Goal: Task Accomplishment & Management: Complete application form

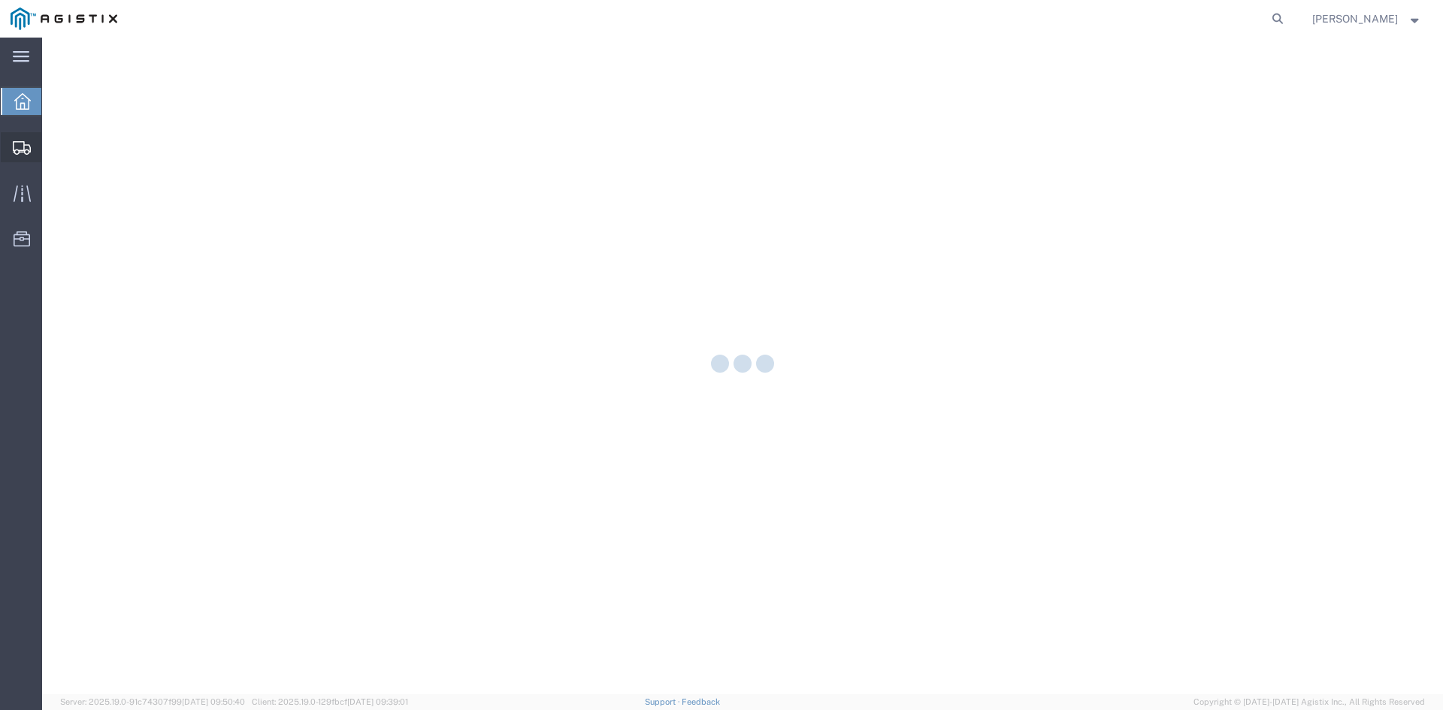
click at [23, 145] on icon at bounding box center [22, 148] width 18 height 14
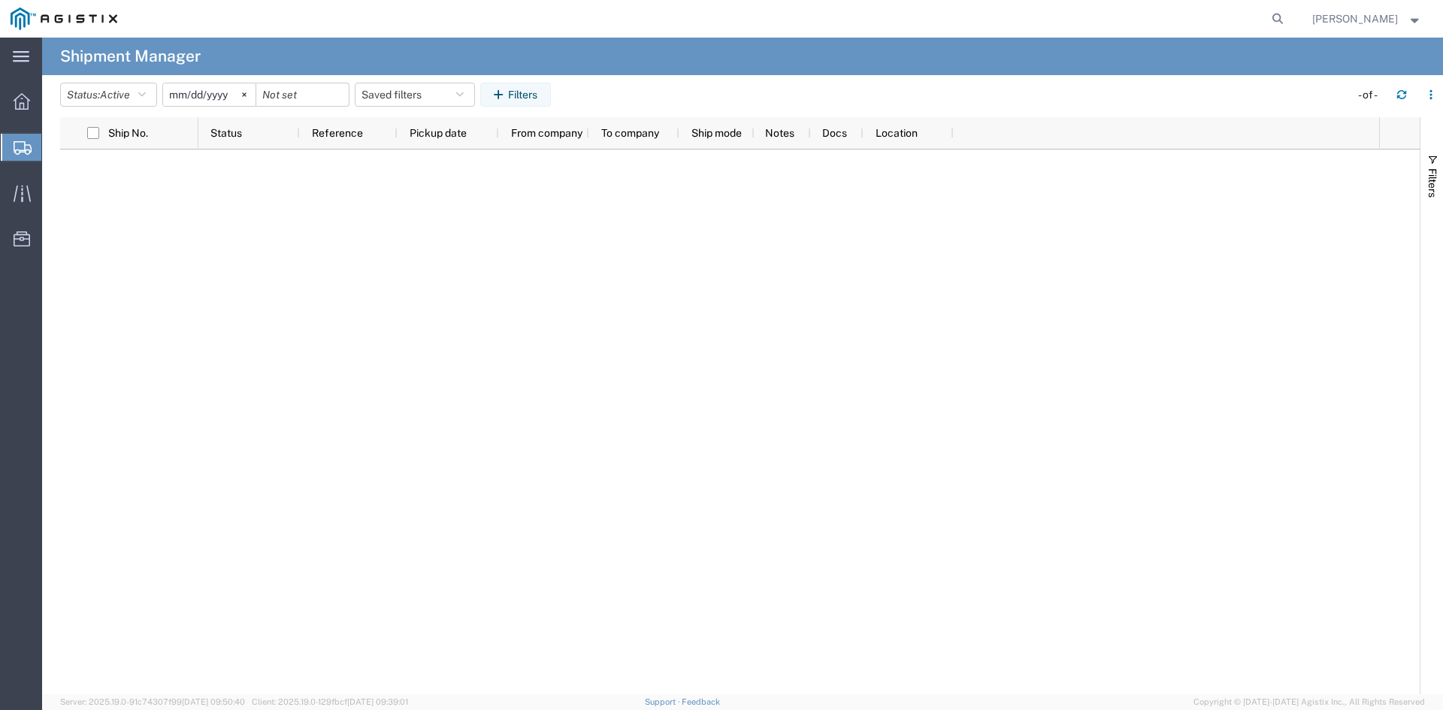
click at [0, 0] on span "Create Shipment" at bounding box center [0, 0] width 0 height 0
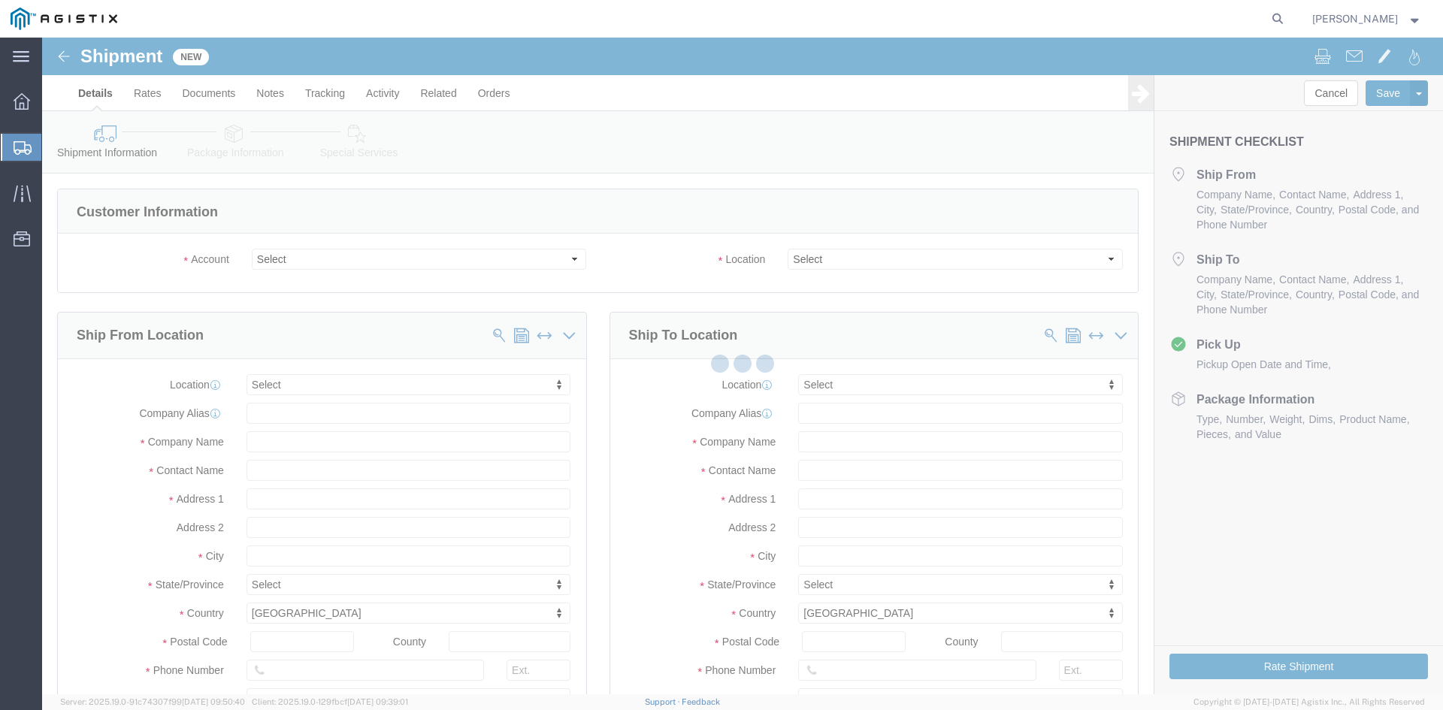
select select
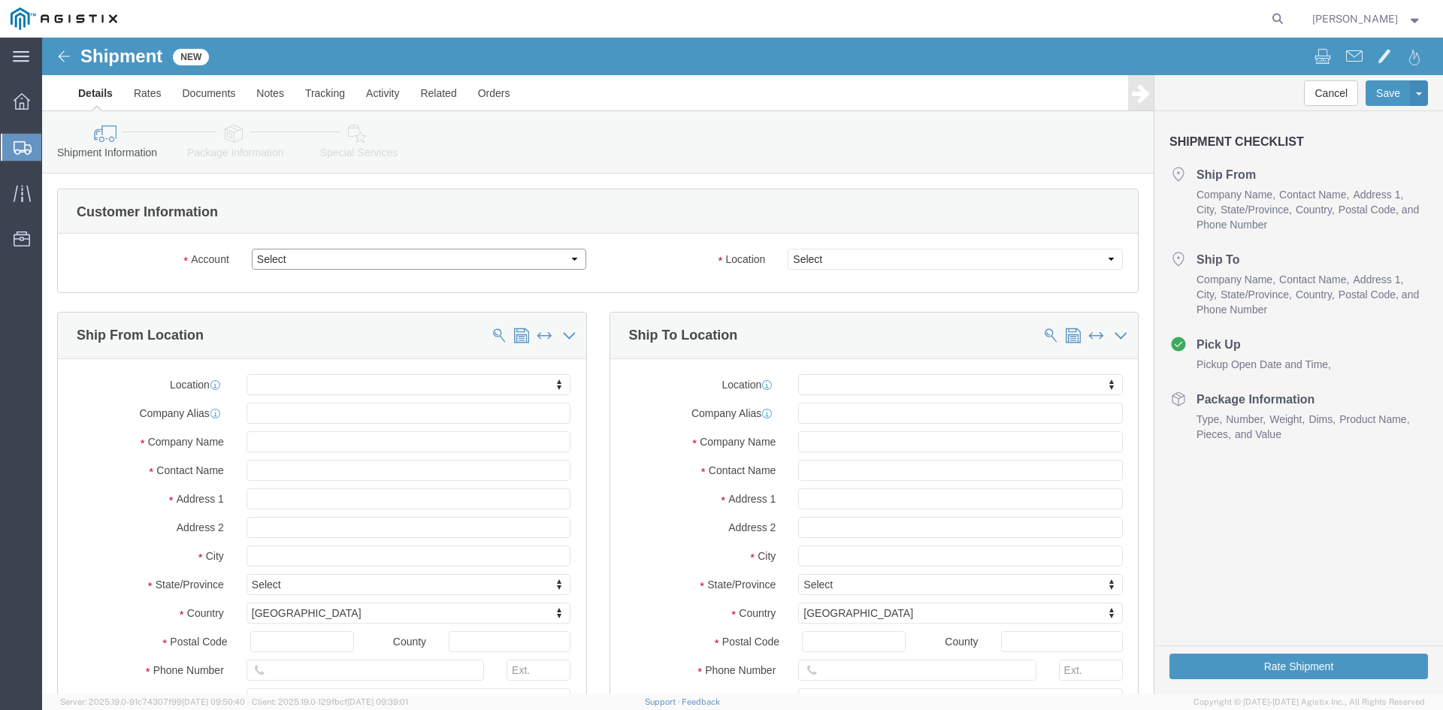
click select "Select [PERSON_NAME] Utility Products PG&E"
select select "9596"
click select "Select [PERSON_NAME] Utility Products PG&E"
select select "PURCHORD"
select select
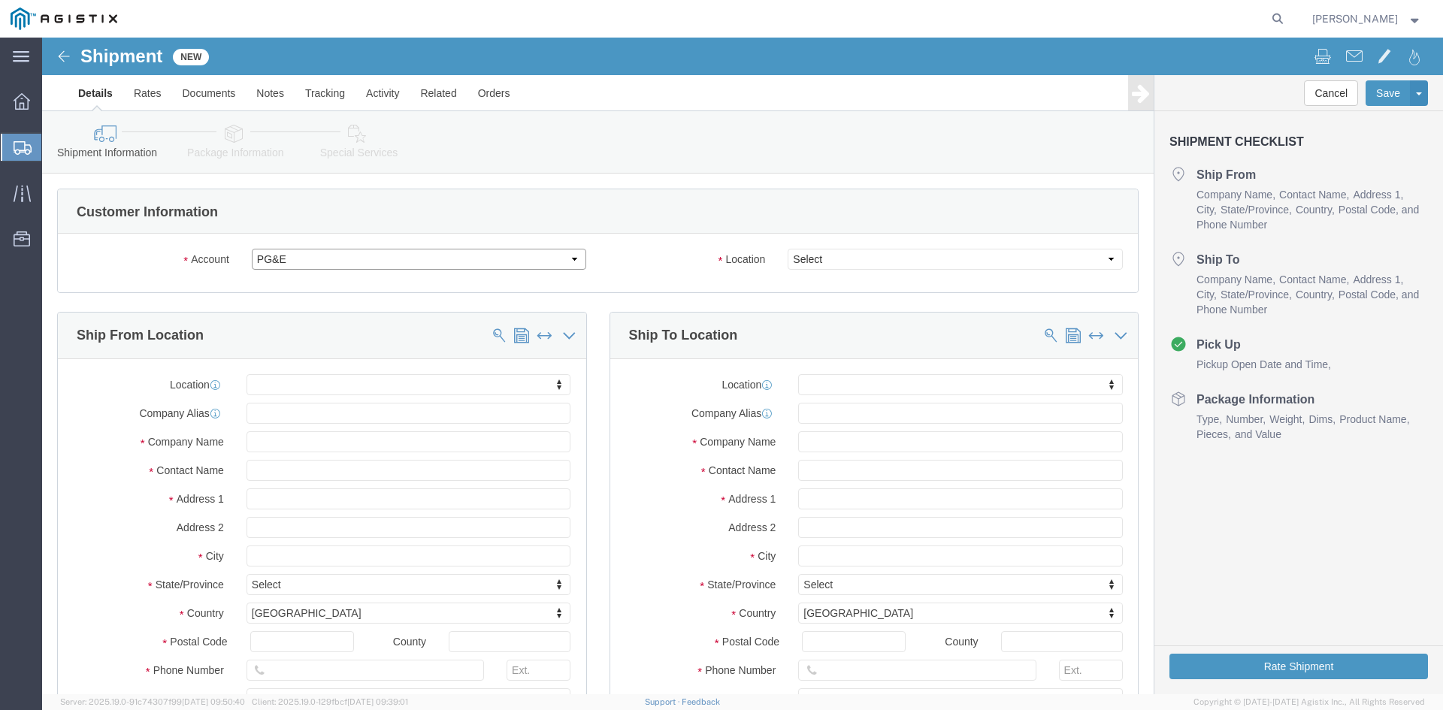
select select
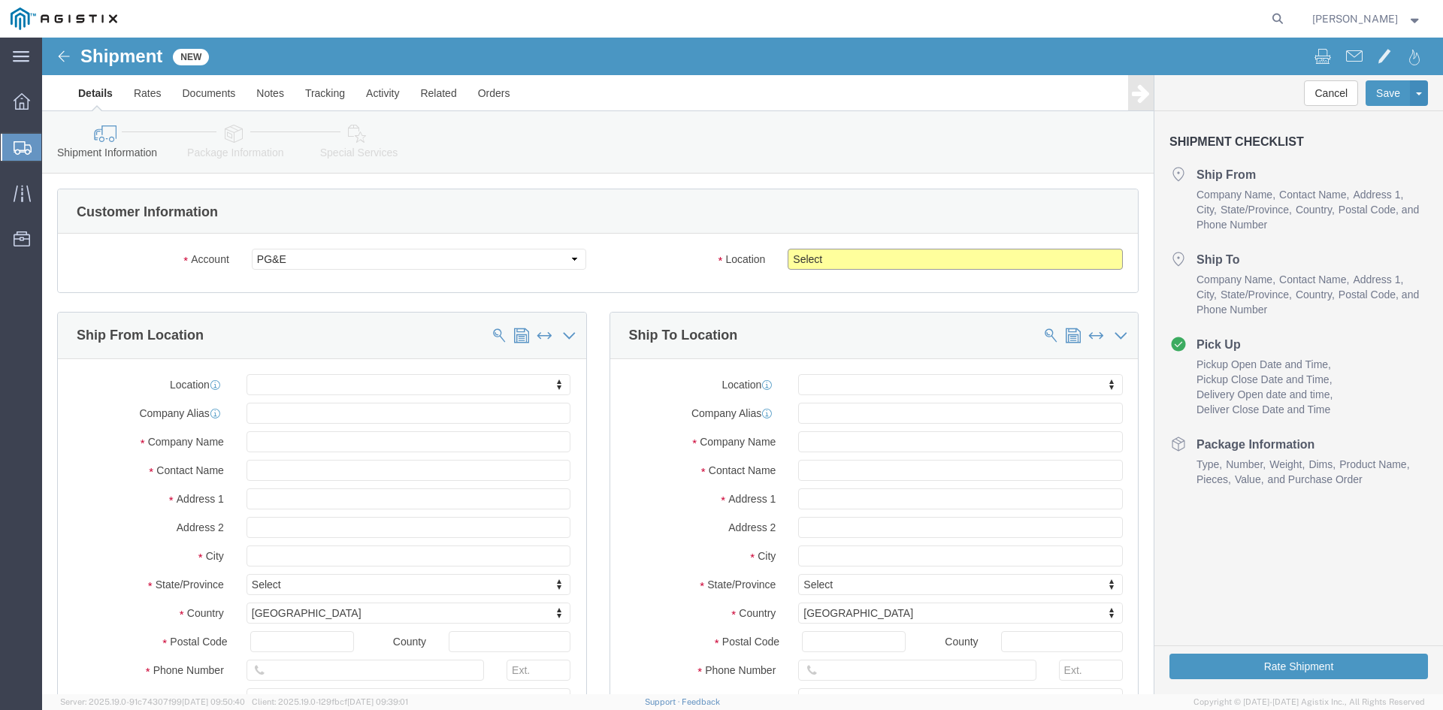
click select "Select All Others [GEOGRAPHIC_DATA] [GEOGRAPHIC_DATA] [GEOGRAPHIC_DATA] [GEOGRA…"
select select "19996"
click select "Select All Others [GEOGRAPHIC_DATA] [GEOGRAPHIC_DATA] [GEOGRAPHIC_DATA] [GEOGRA…"
click input "text"
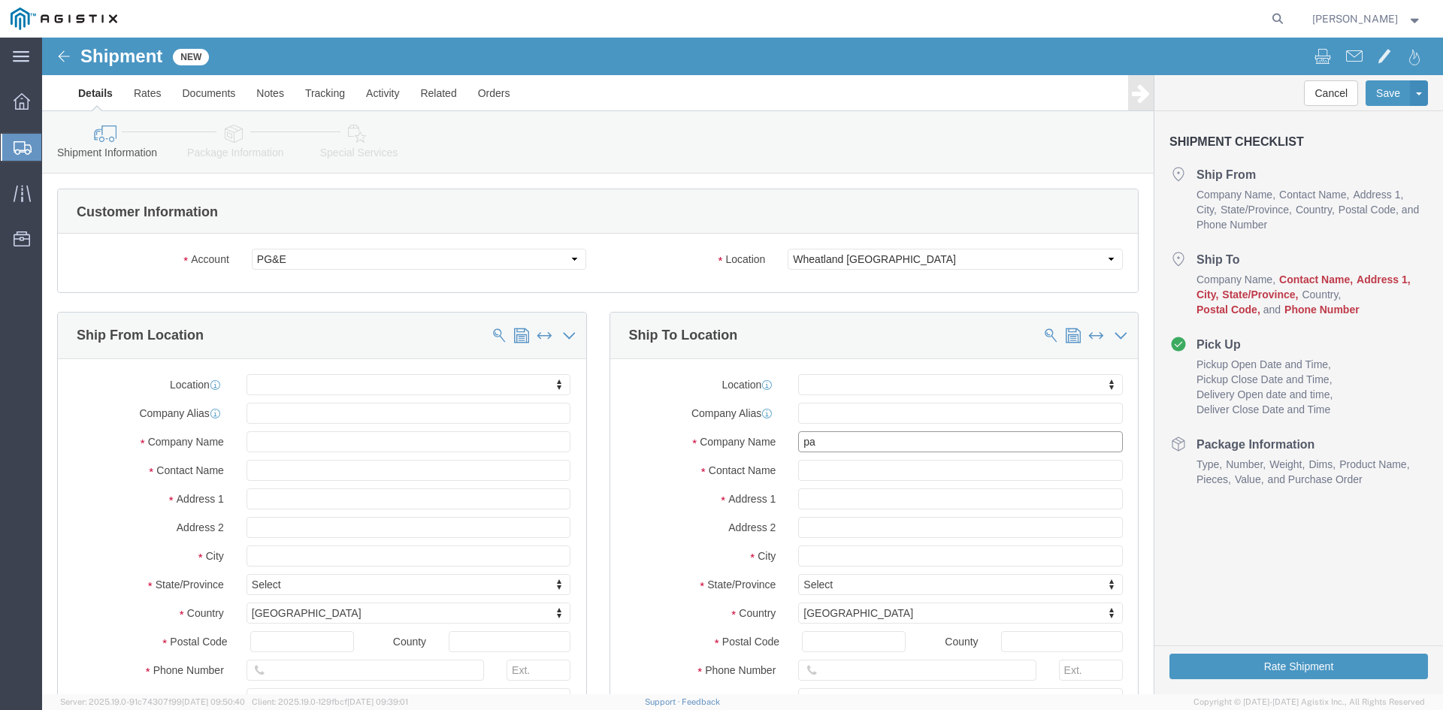
type input "pac"
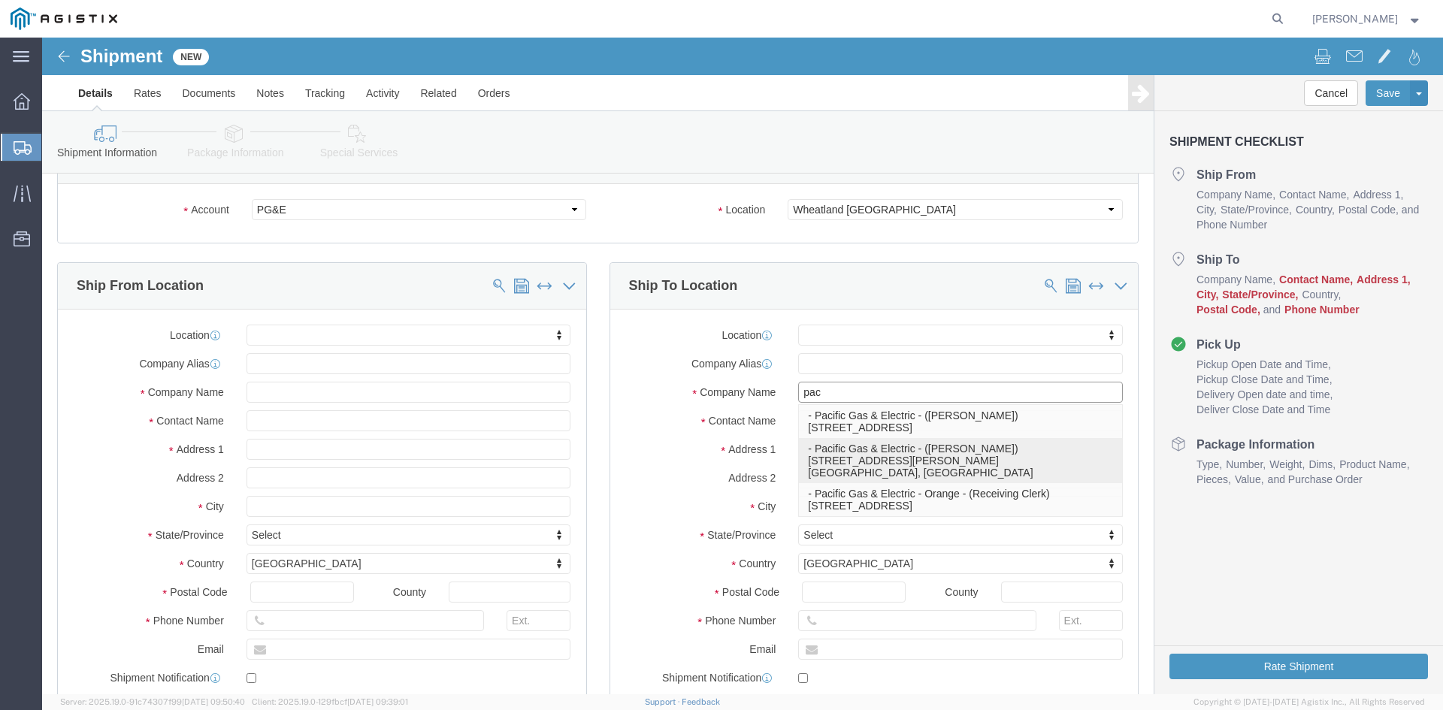
scroll to position [75, 0]
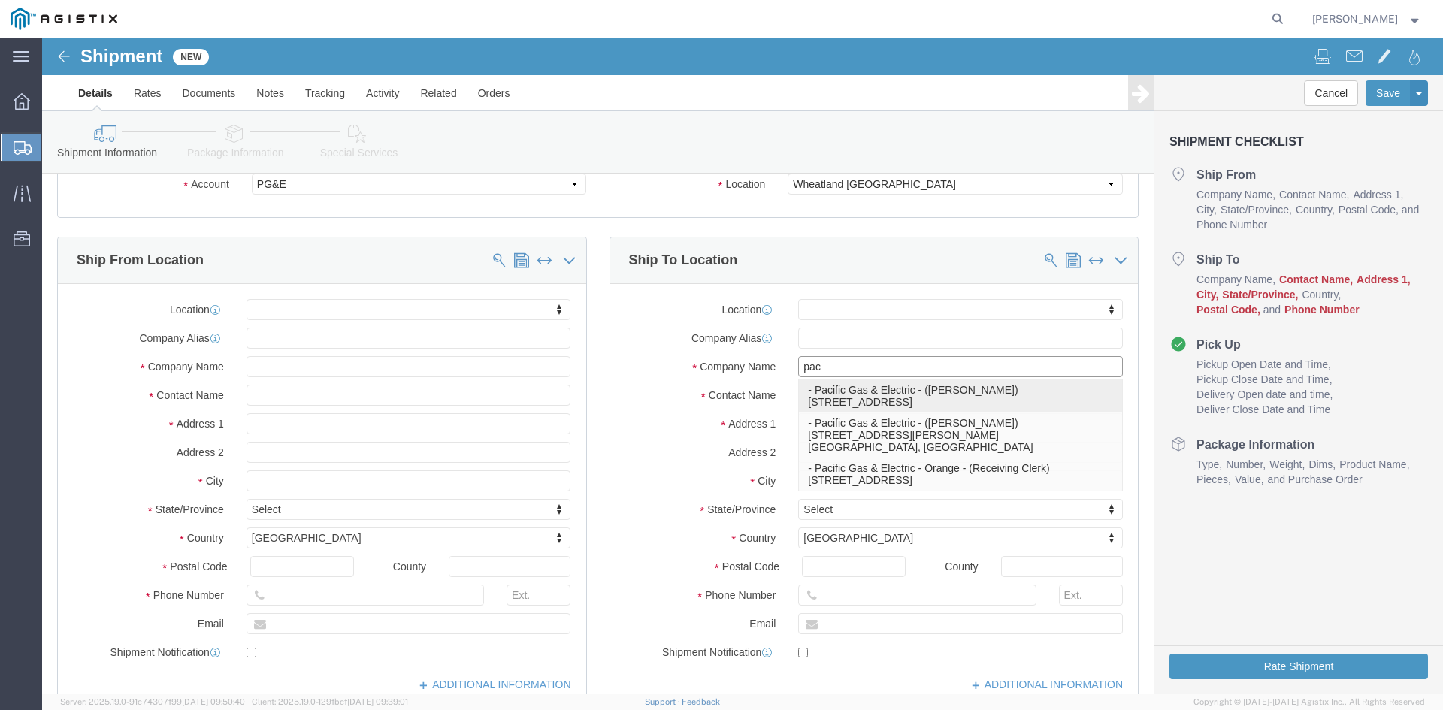
click p "- Pacific Gas & Electric - ([PERSON_NAME]) [STREET_ADDRESS]"
select select
type input "Pacific Gas & Electric"
type input "[PERSON_NAME]"
type input "[STREET_ADDRESS]"
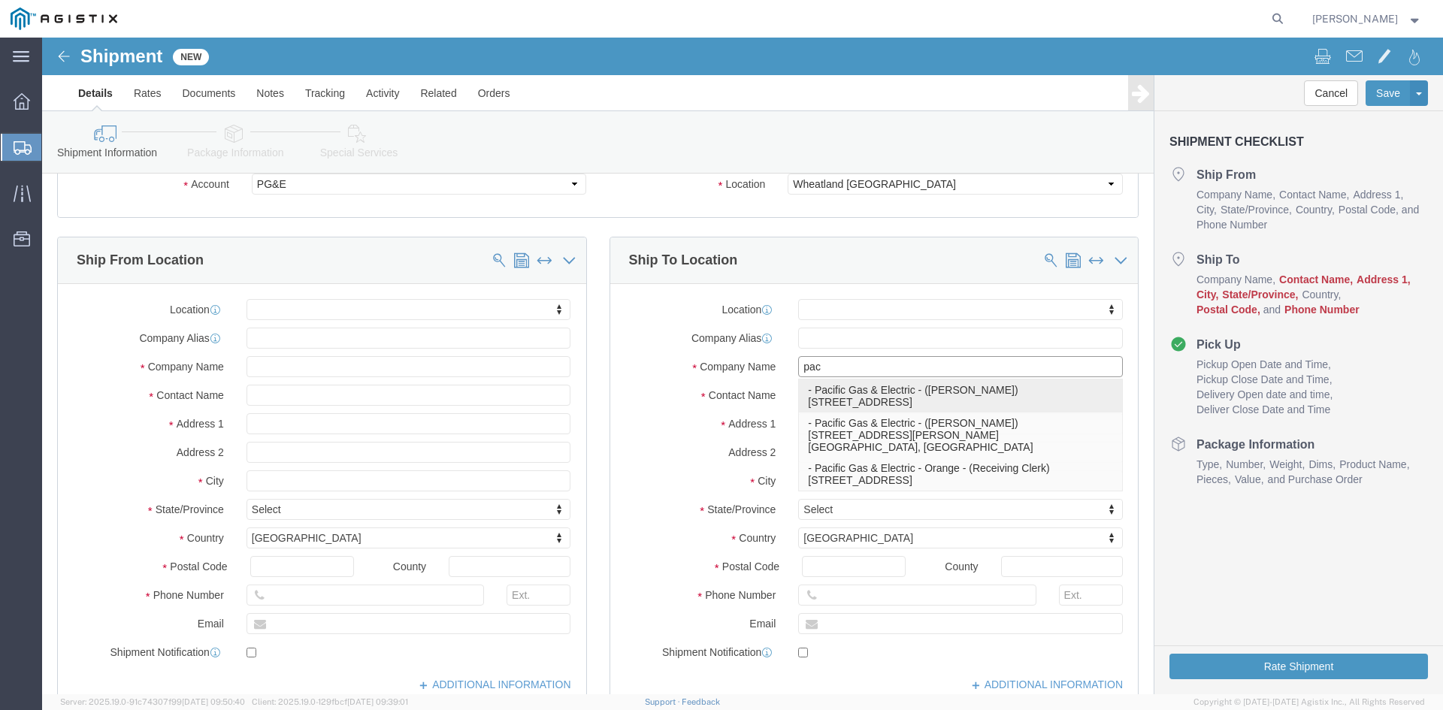
type input "Wheatland"
type input "95692"
type input "[PHONE_NUMBER]"
select select "CA"
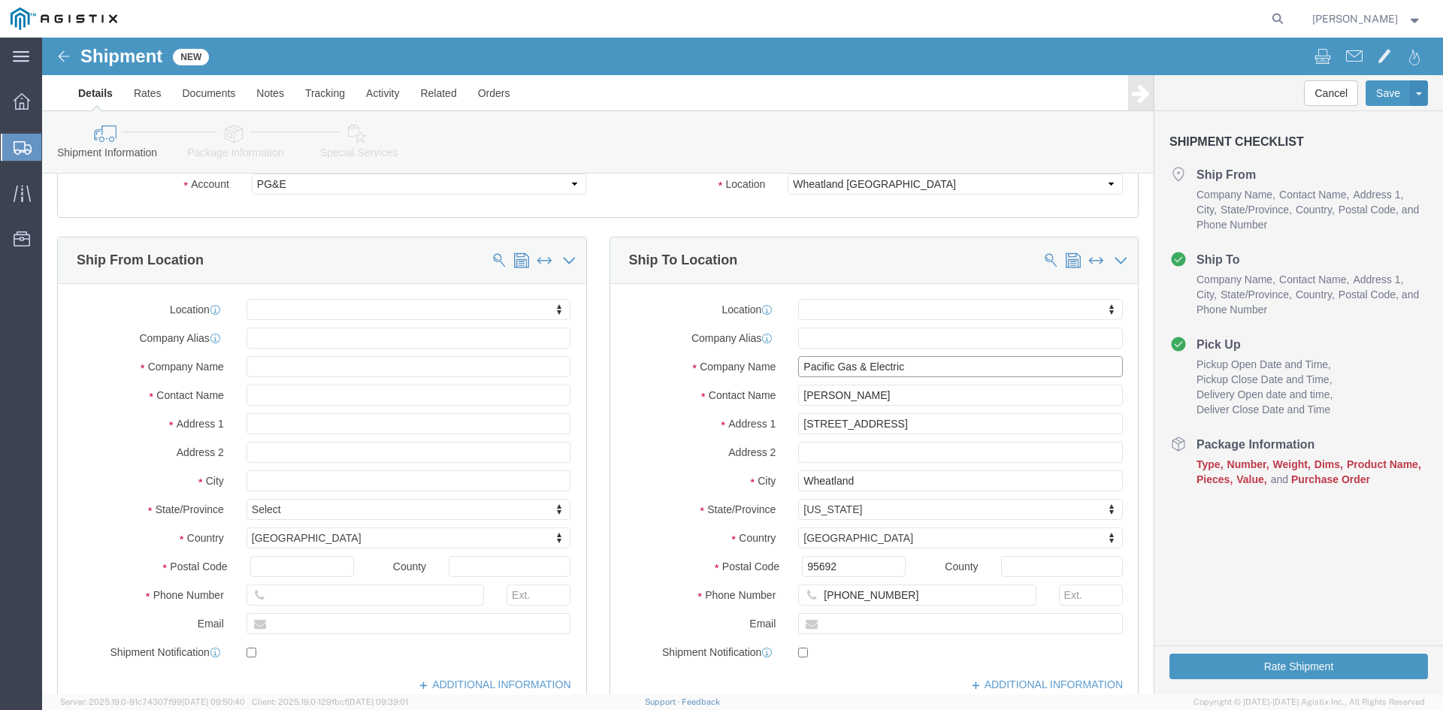
type input "Pacific Gas & Electric"
click input "text"
type input "b"
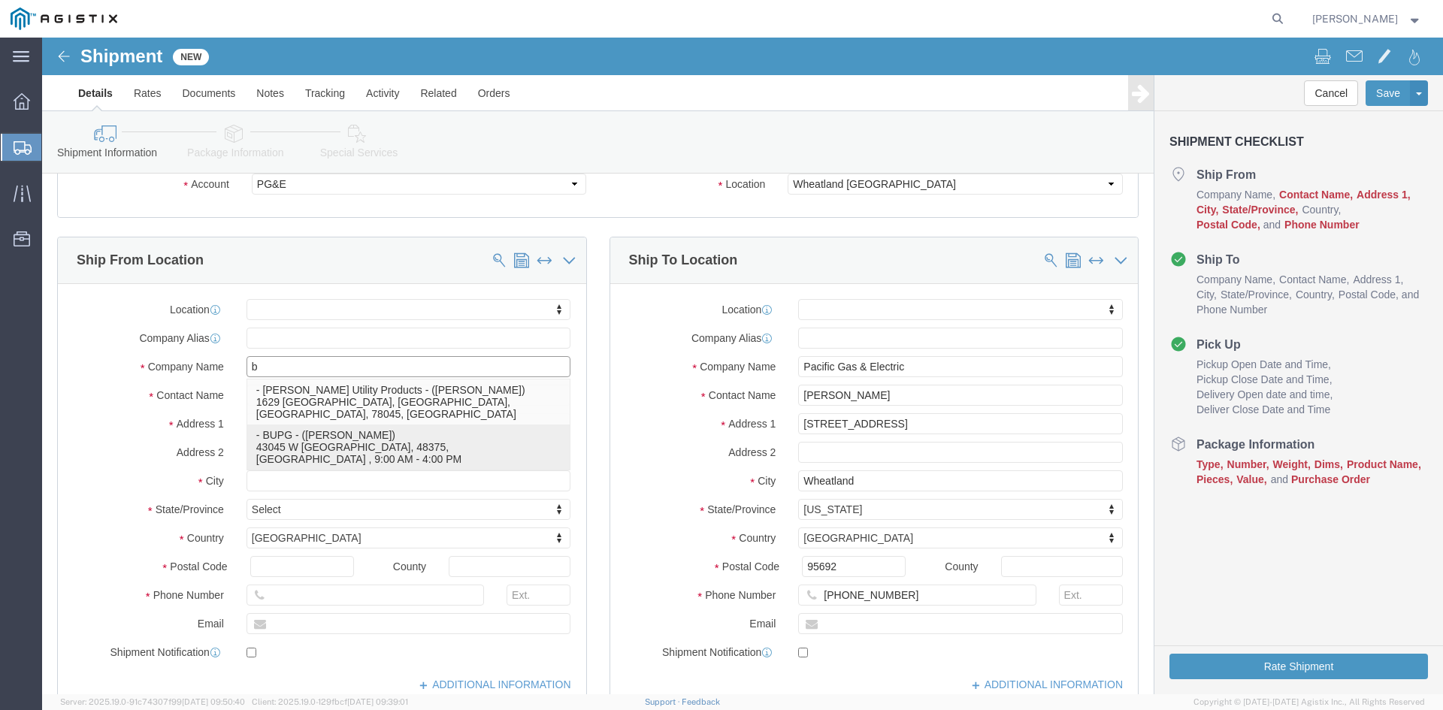
click p "- BUPG - ([PERSON_NAME]) 43045 W [GEOGRAPHIC_DATA], 48375, [GEOGRAPHIC_DATA] , …"
select select
type input "BUPG"
type input "[PERSON_NAME]"
type input "43045 W 9 MILE"
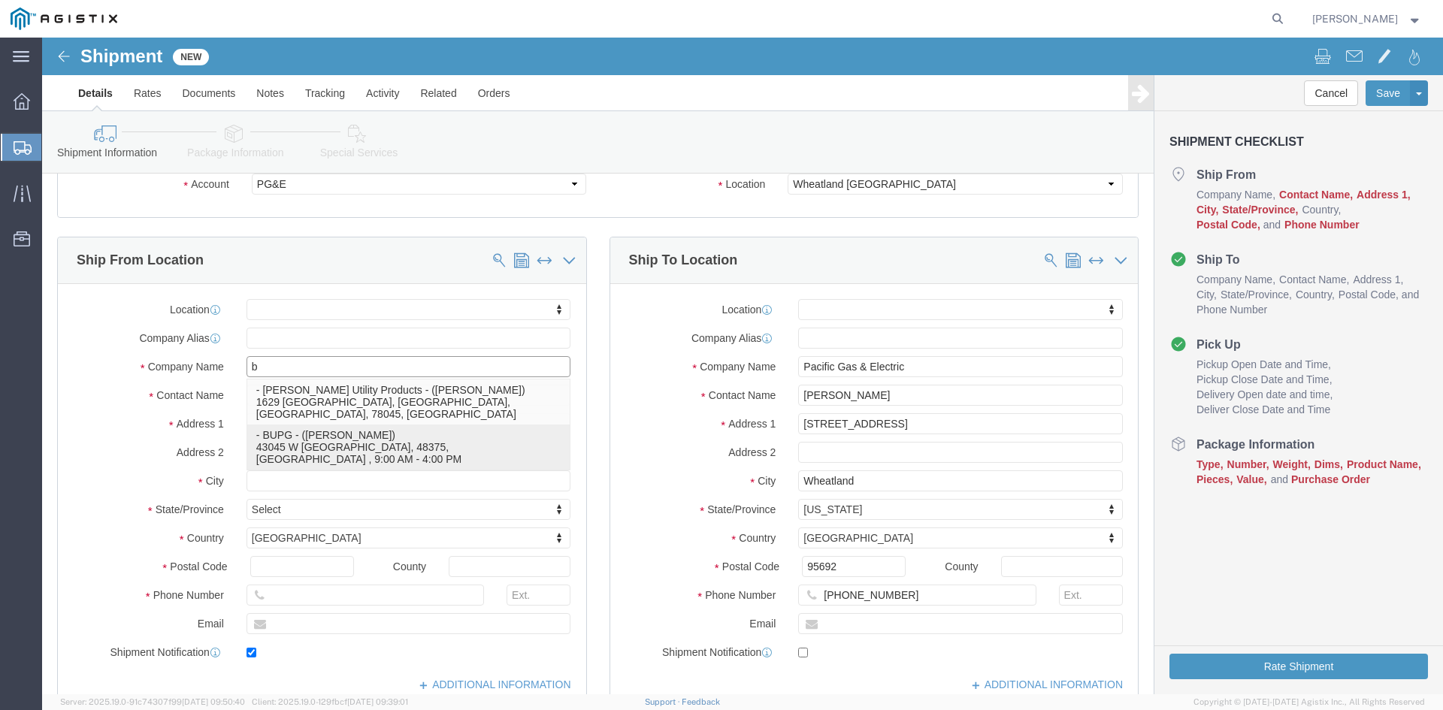
type input "NOVI"
type input "48375"
type input "[GEOGRAPHIC_DATA]"
type input "2483197414"
type input "[EMAIL_ADDRESS][DOMAIN_NAME]"
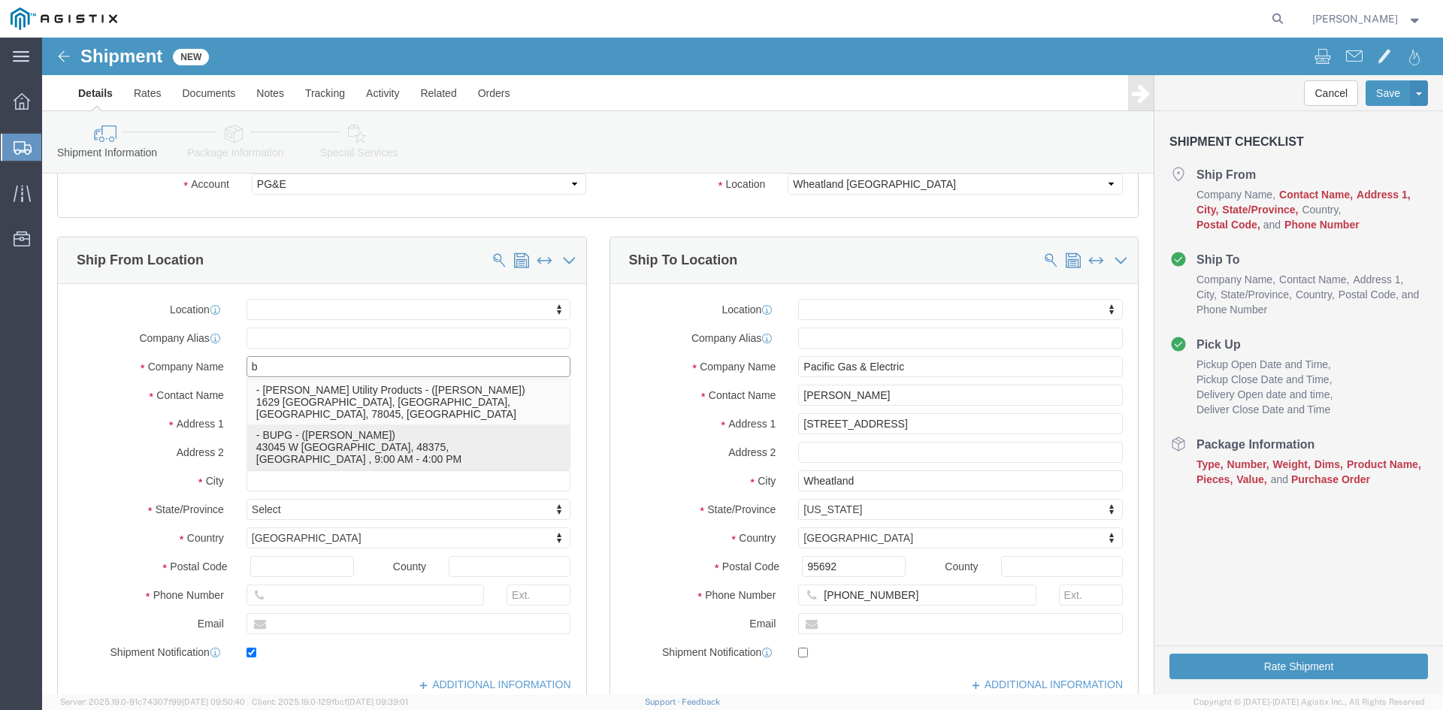
checkbox input "true"
select select "MI"
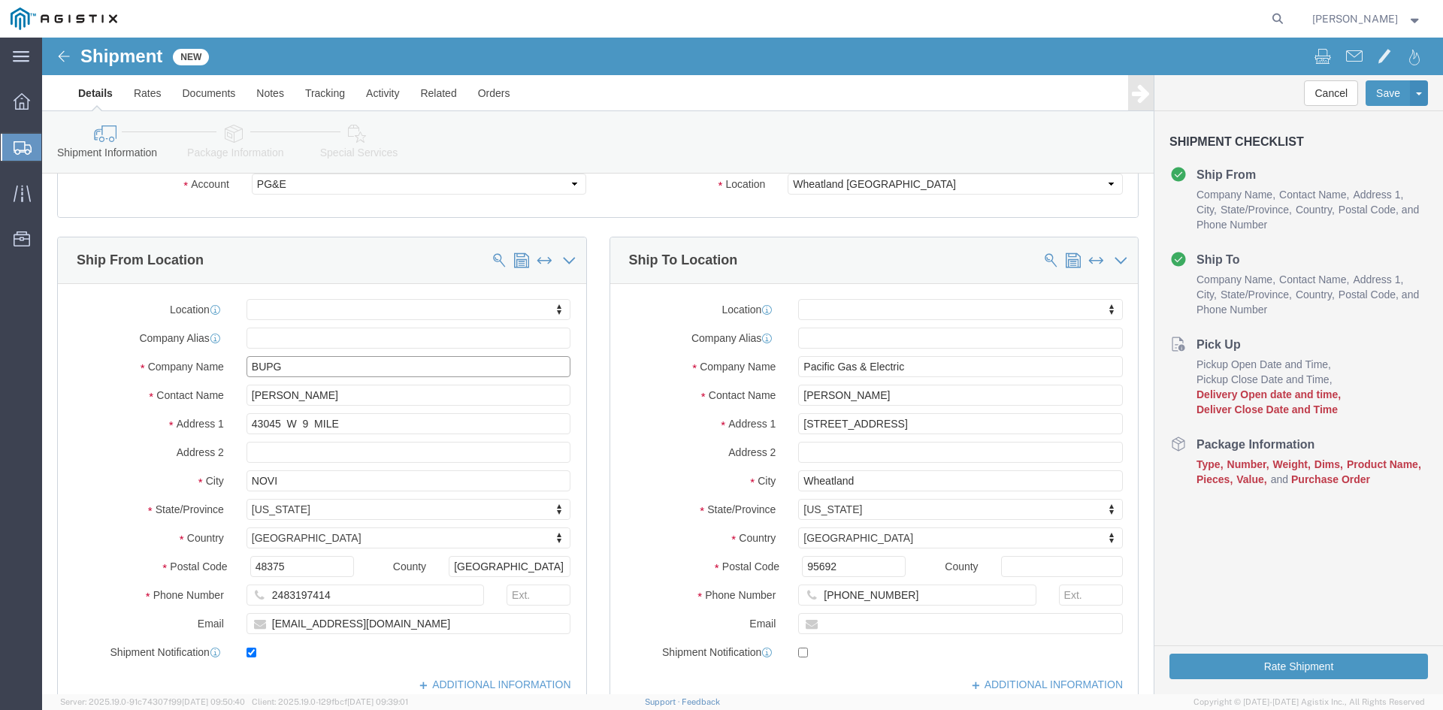
type input "BUPG"
click input "[PERSON_NAME]"
type input "M"
type input "[PERSON_NAME]"
click input "[EMAIL_ADDRESS][DOMAIN_NAME]"
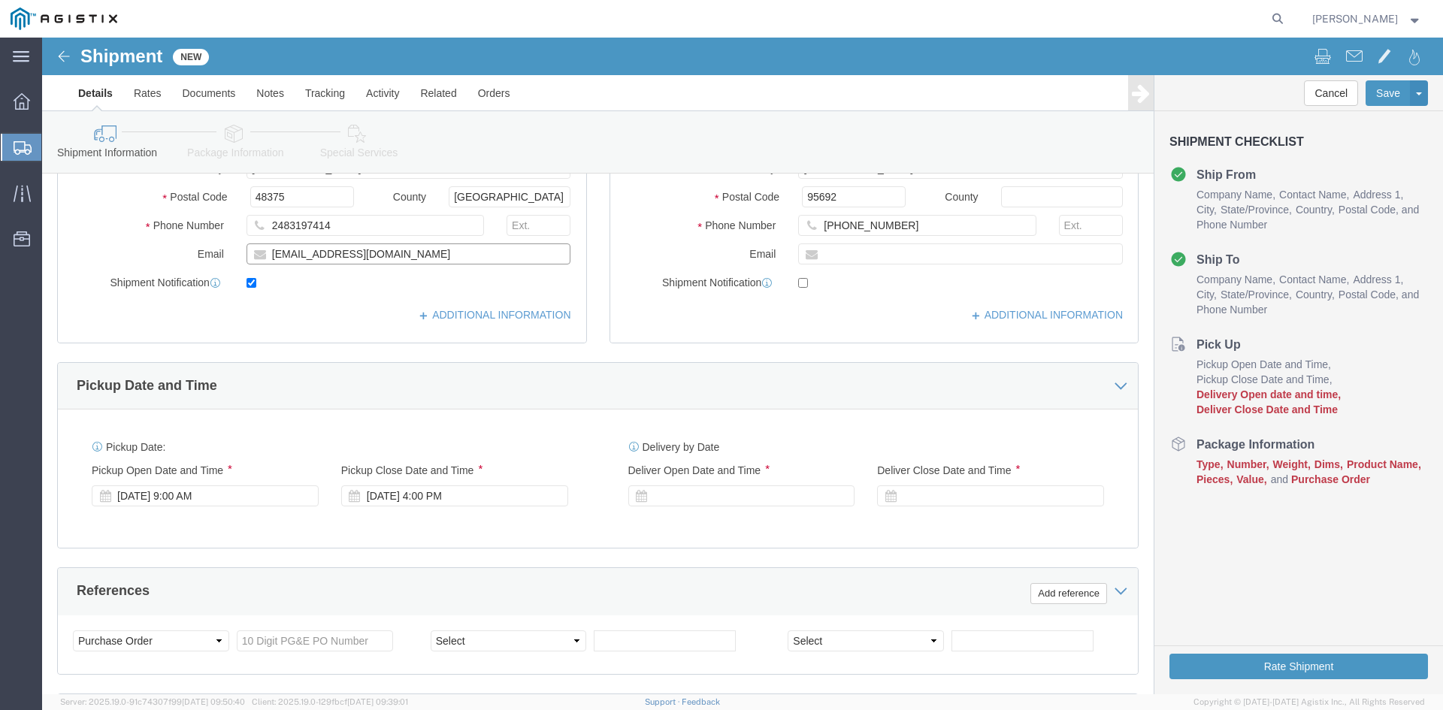
scroll to position [451, 0]
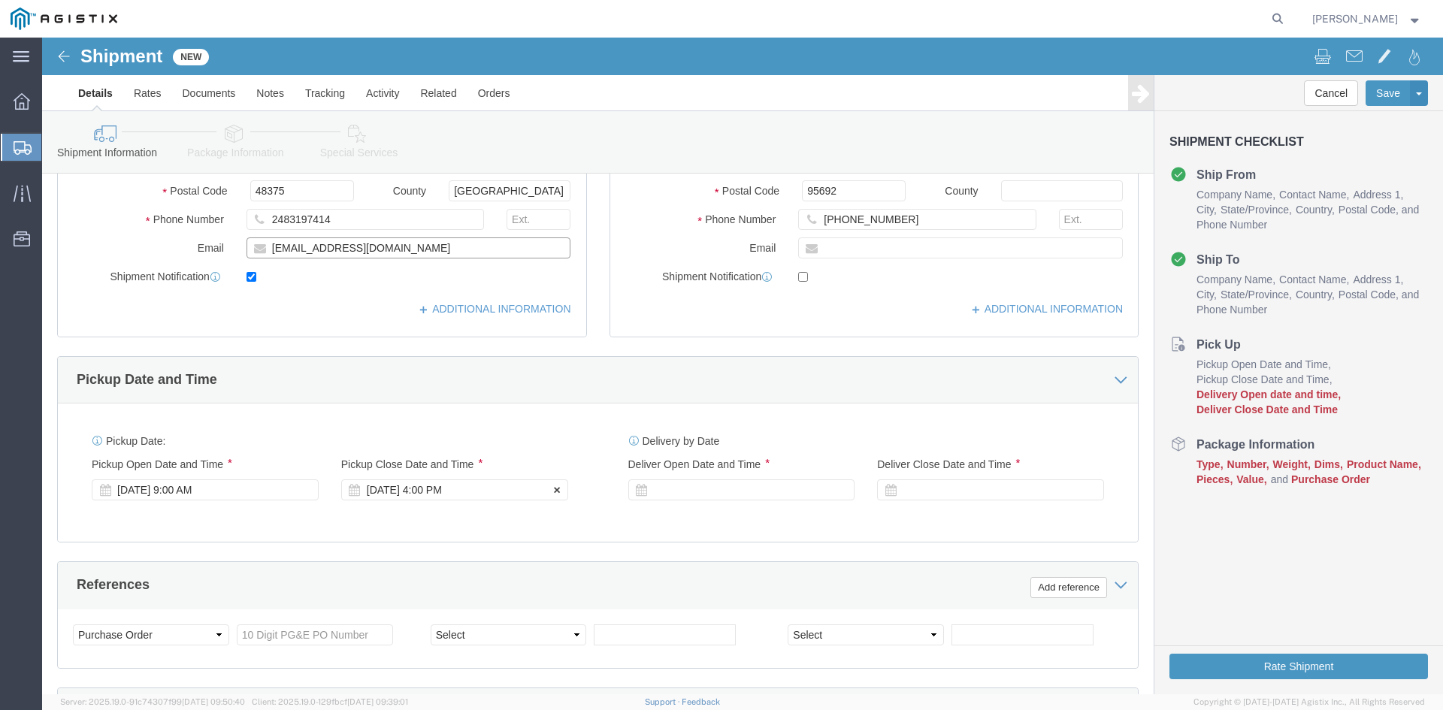
type input "[EMAIL_ADDRESS][DOMAIN_NAME]"
click div "[DATE] 4:00 PM"
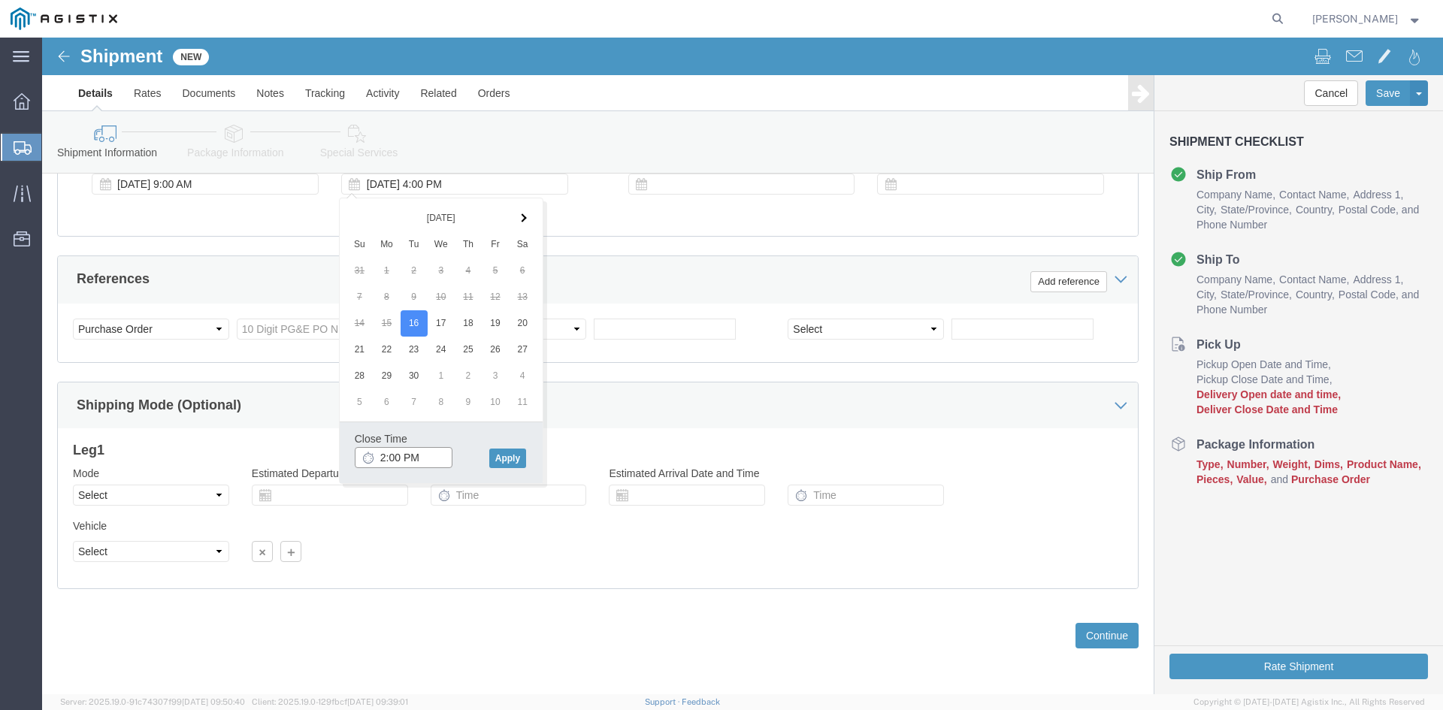
type input "3:00 PM"
click button "Apply"
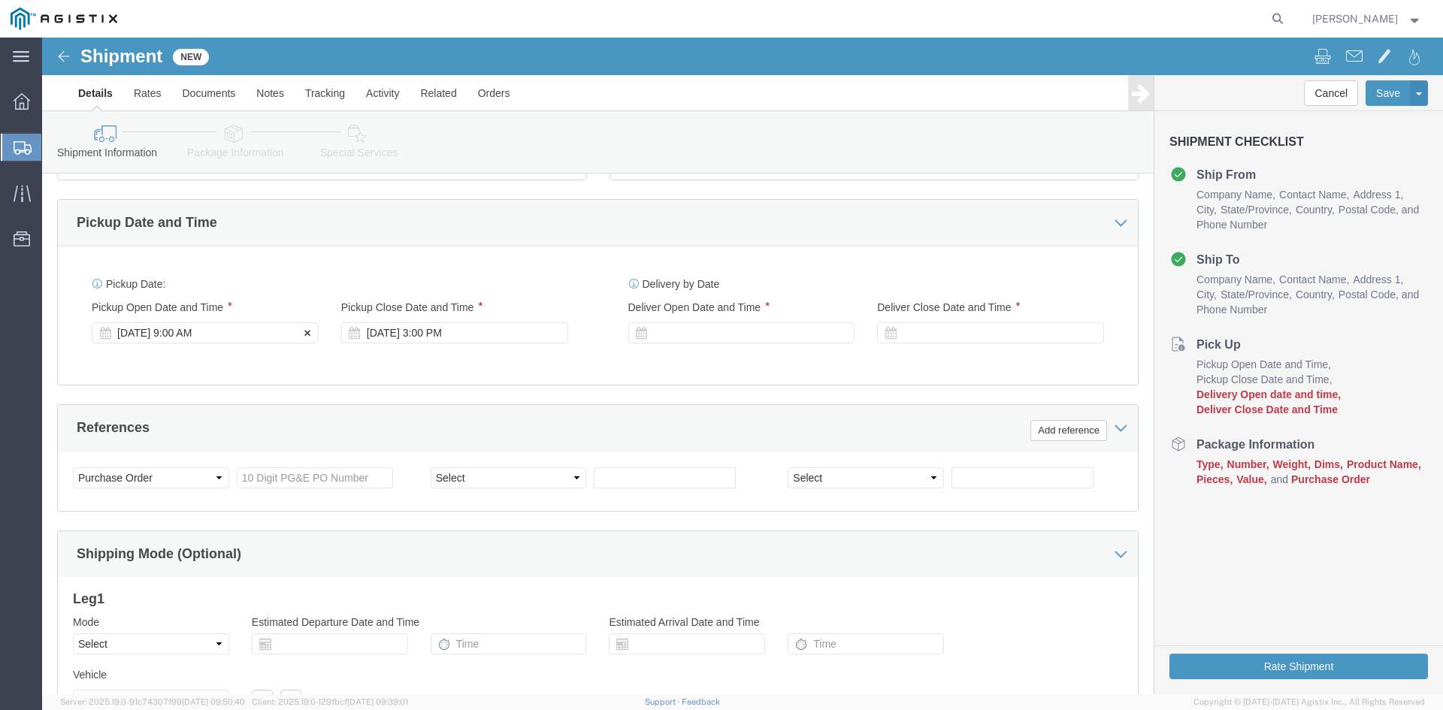
scroll to position [606, 0]
click div "[DATE] 9:00 AM"
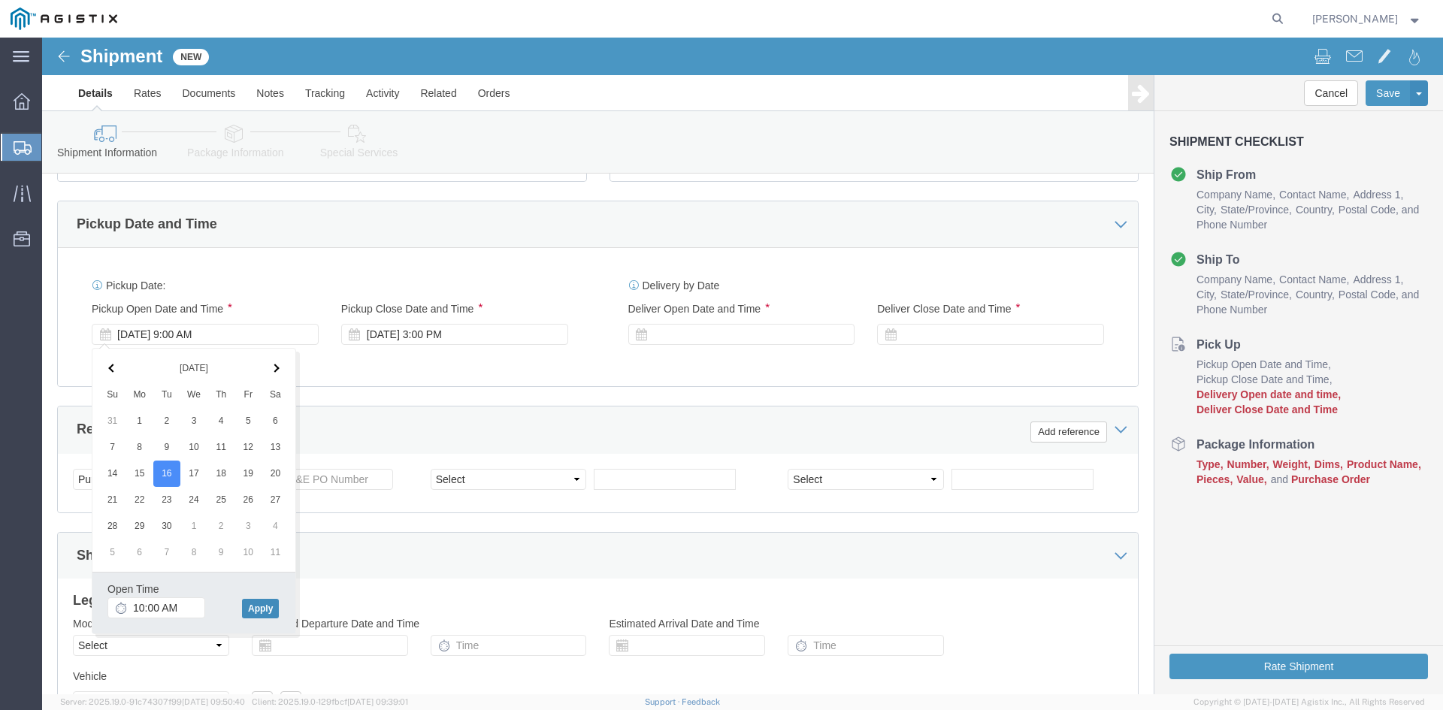
click button "Apply"
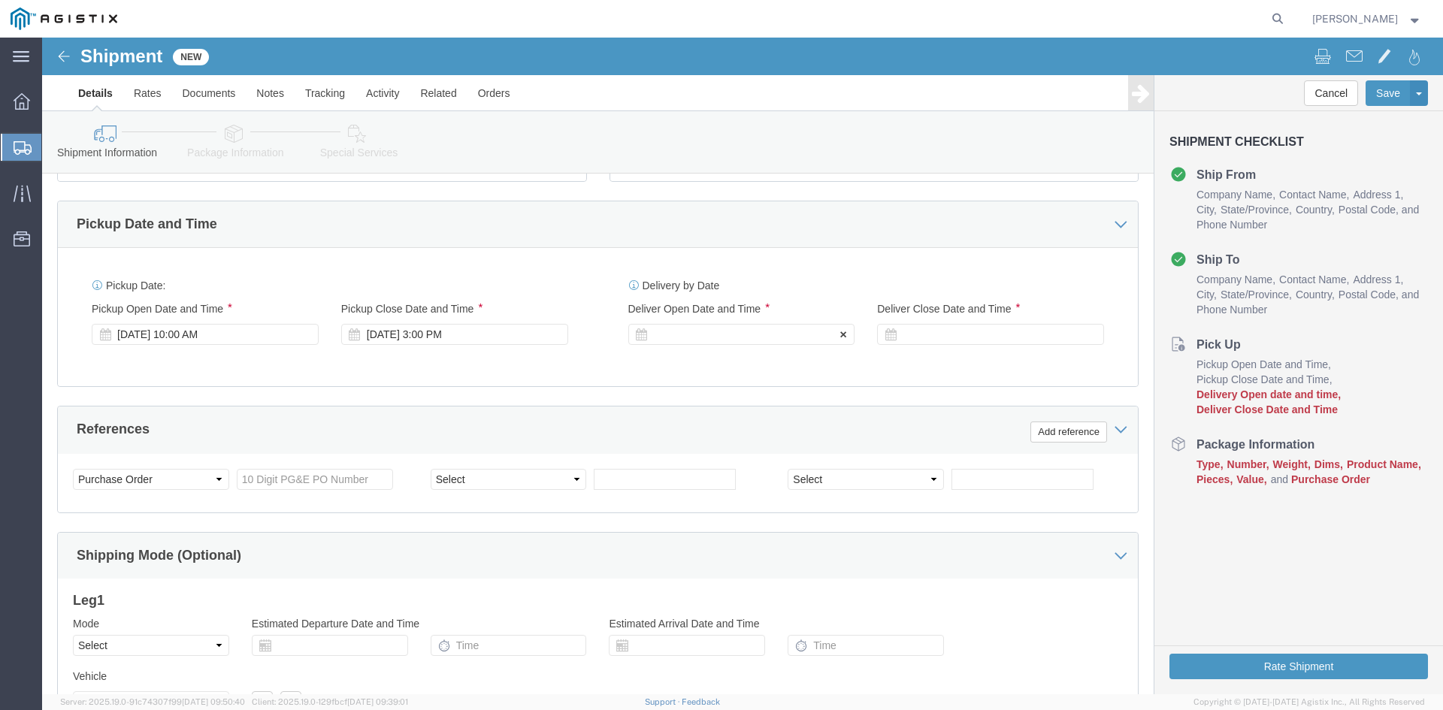
click div
click input "4:00 PM"
type input "10:00 AM"
click button "Apply"
click div
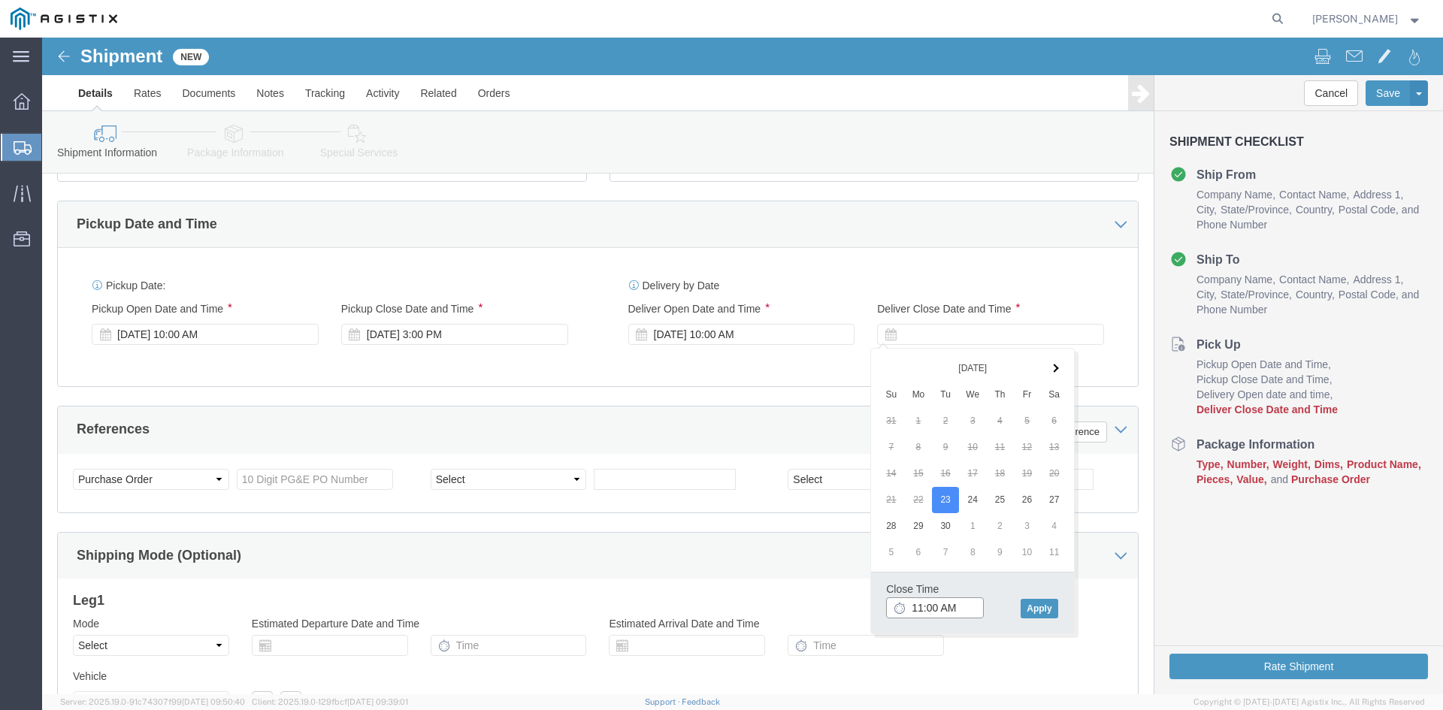
click input "11:00 AM"
type input "3:00 PM"
click button "Apply"
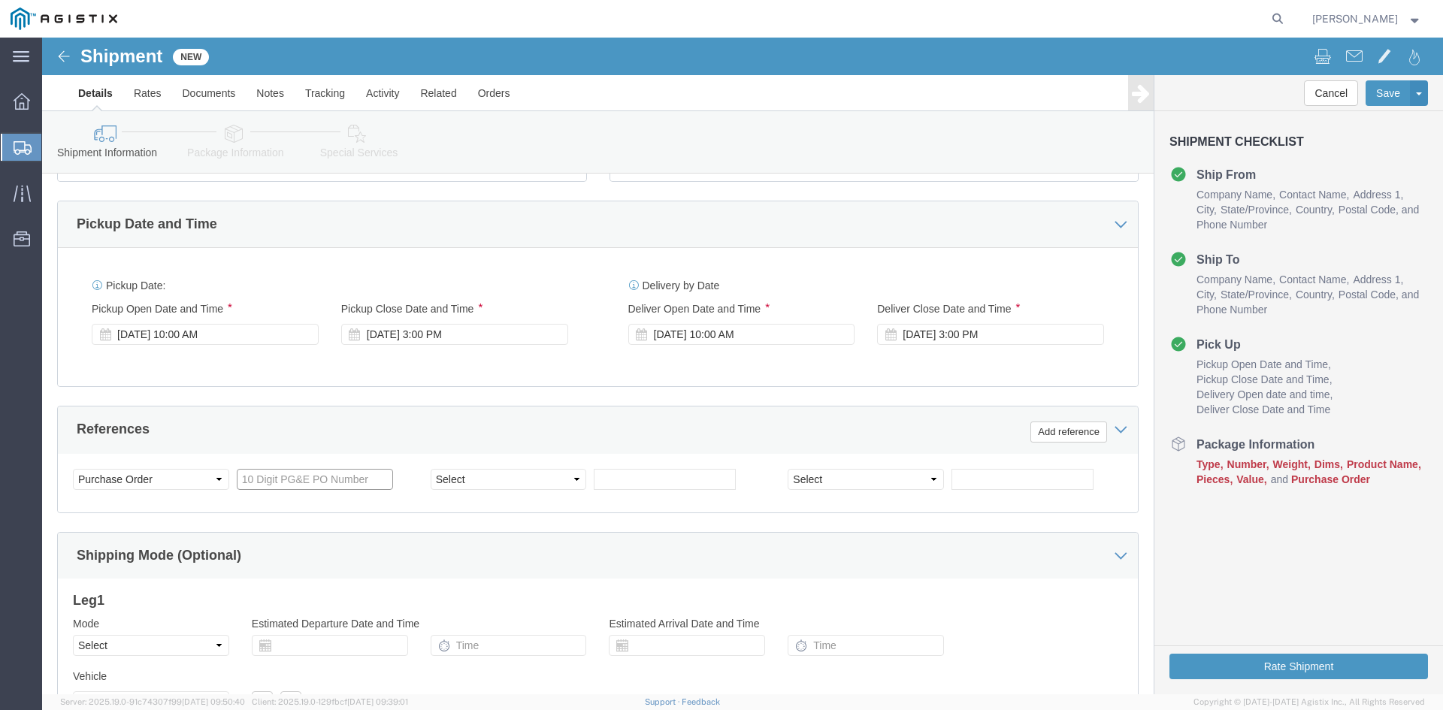
click input "text"
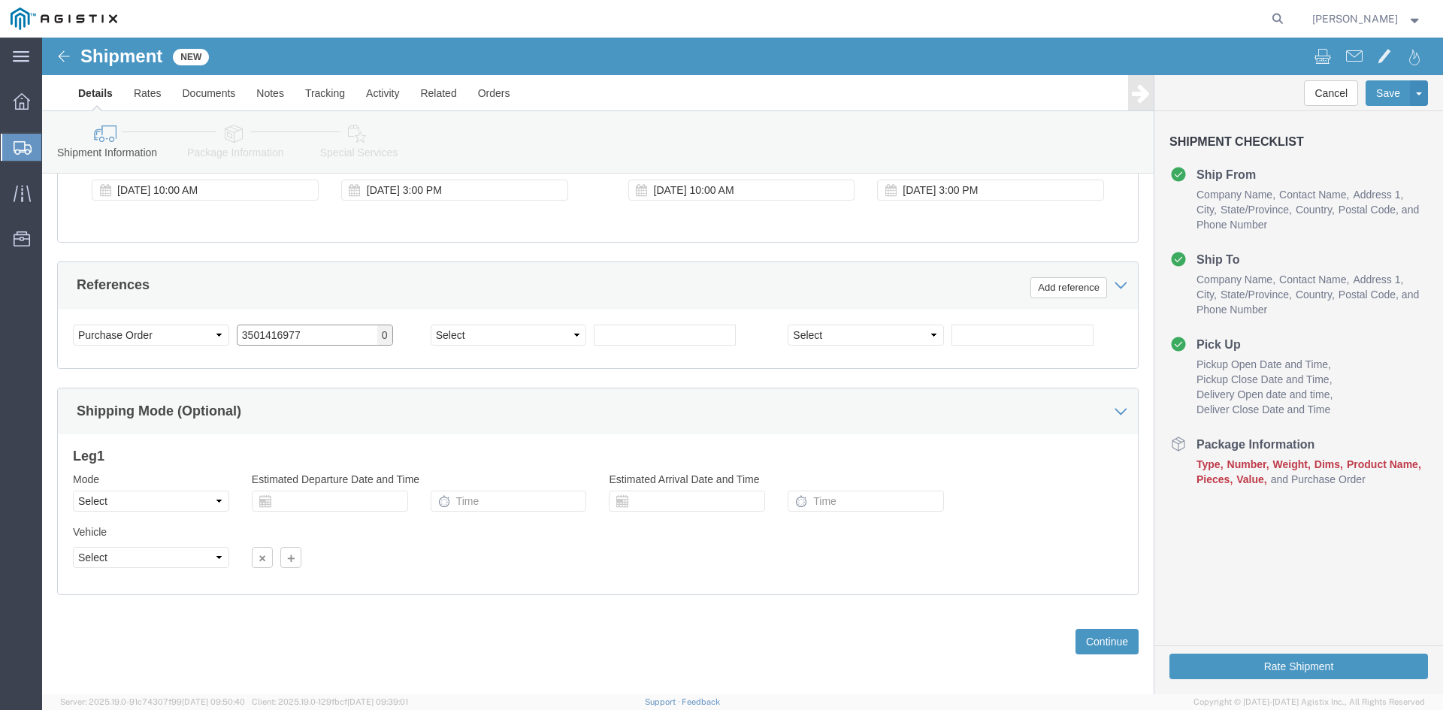
scroll to position [757, 0]
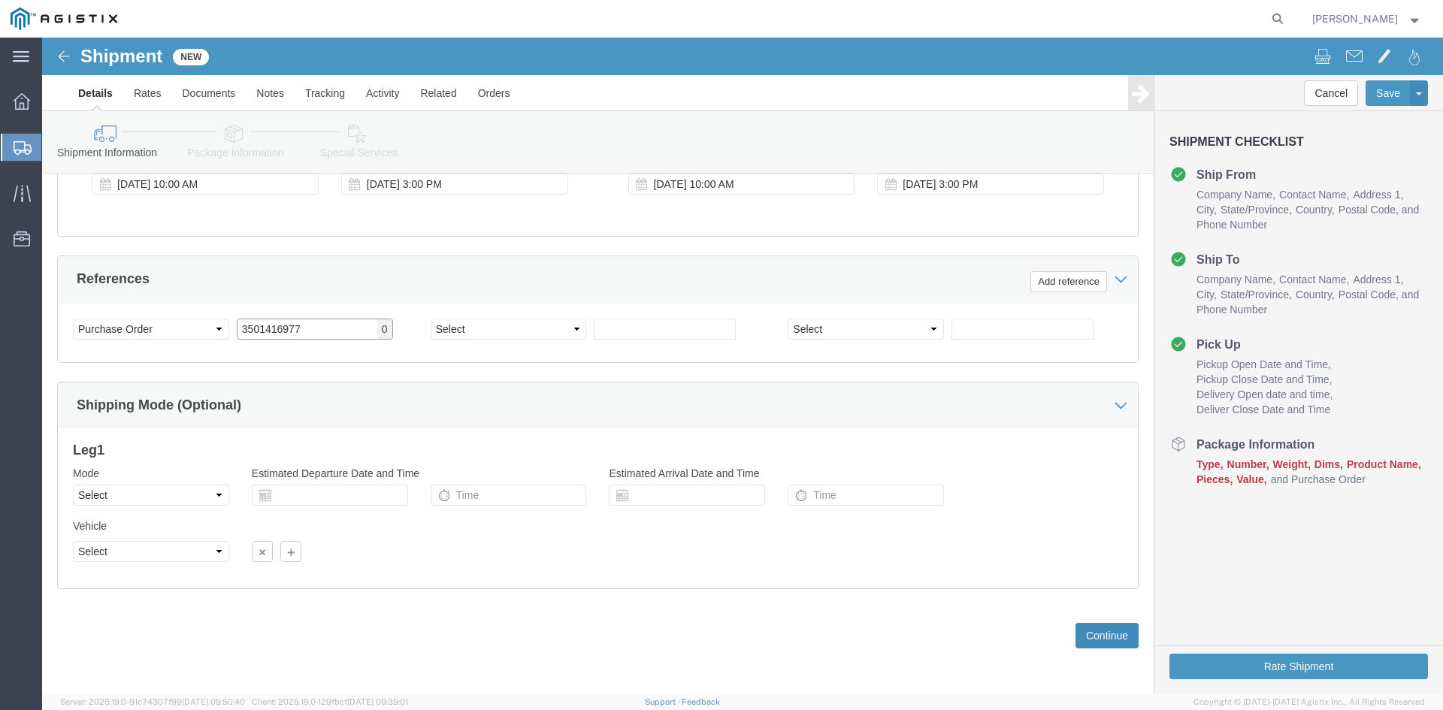
type input "3501416977"
click button "Continue"
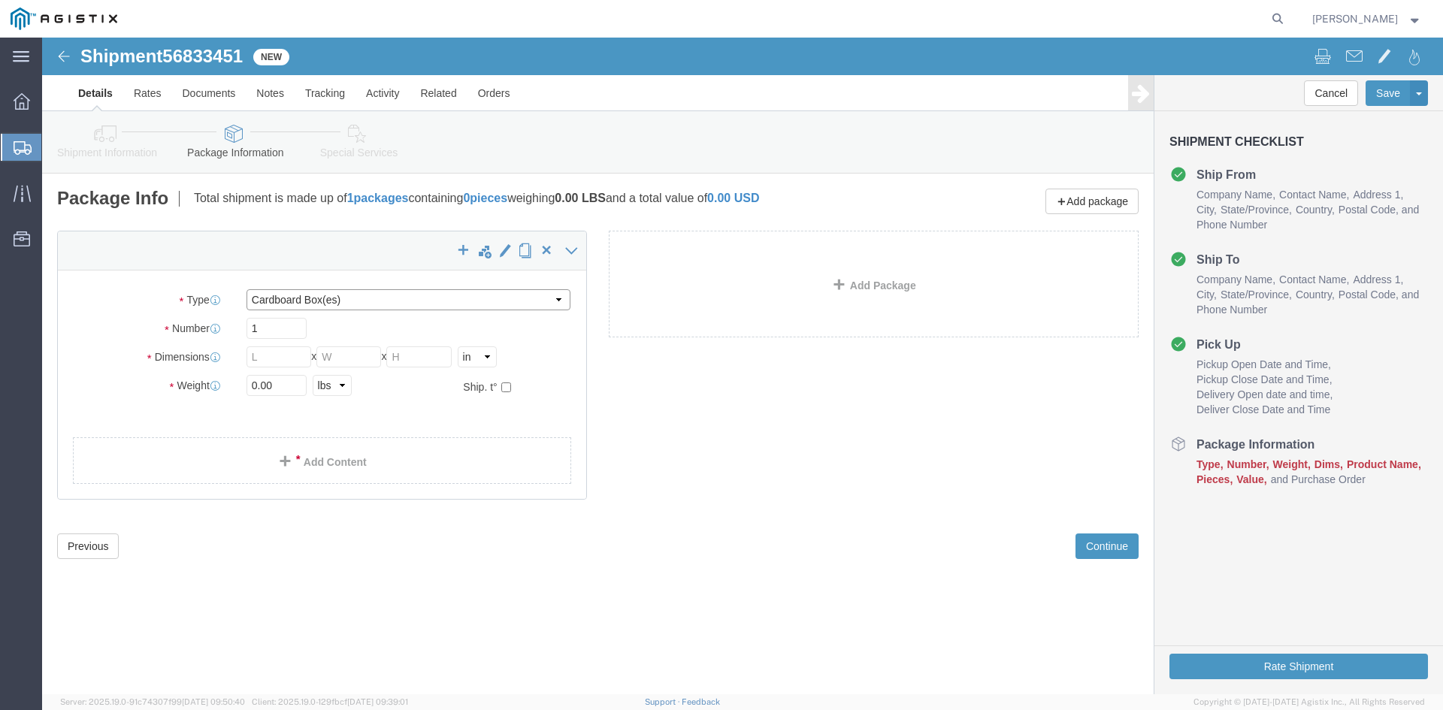
click select "Select Bulk Bundle(s) Cardboard Box(es) Carton(s) Crate(s) Drum(s) (Fiberboard)…"
select select "PSNS"
click select "Select Bulk Bundle(s) Cardboard Box(es) Carton(s) Crate(s) Drum(s) (Fiberboard)…"
click input "text"
type input "10"
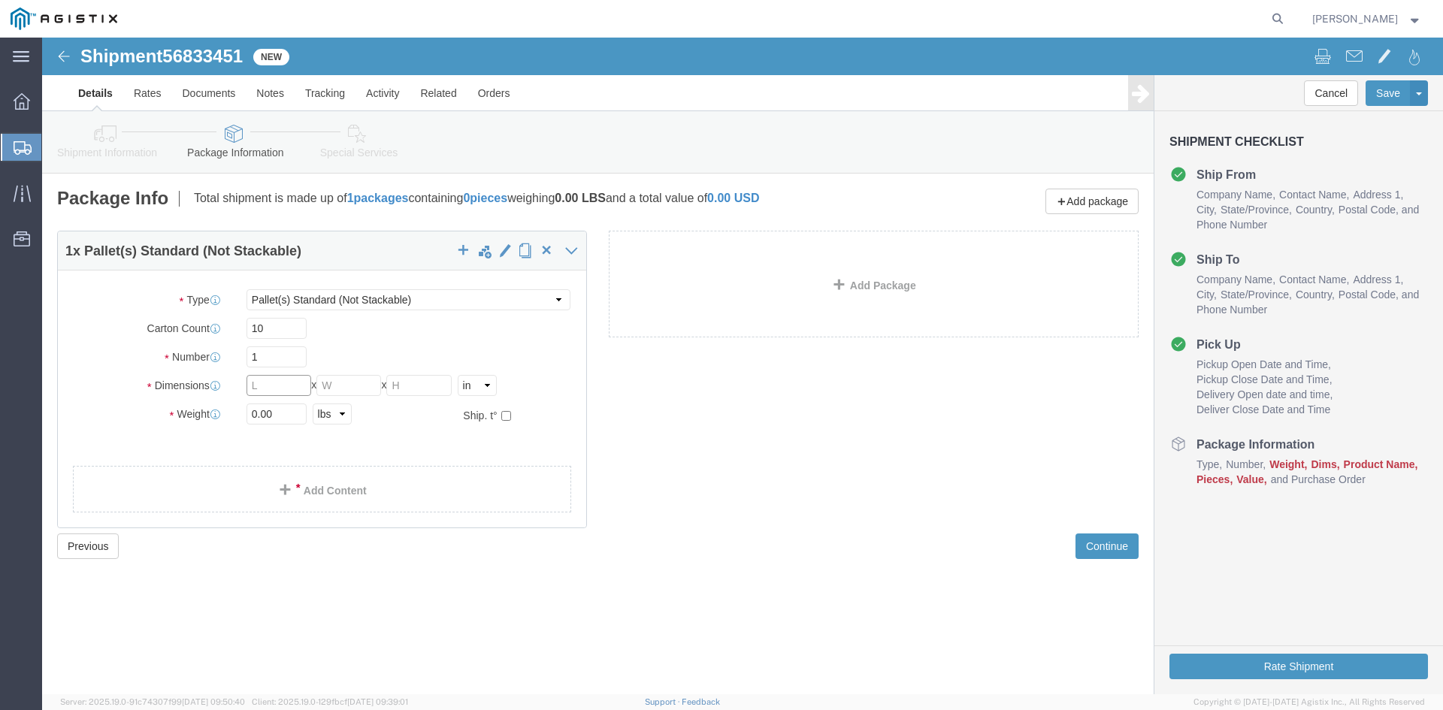
click input "text"
type input "48"
type input "40"
type input "34"
type input "220"
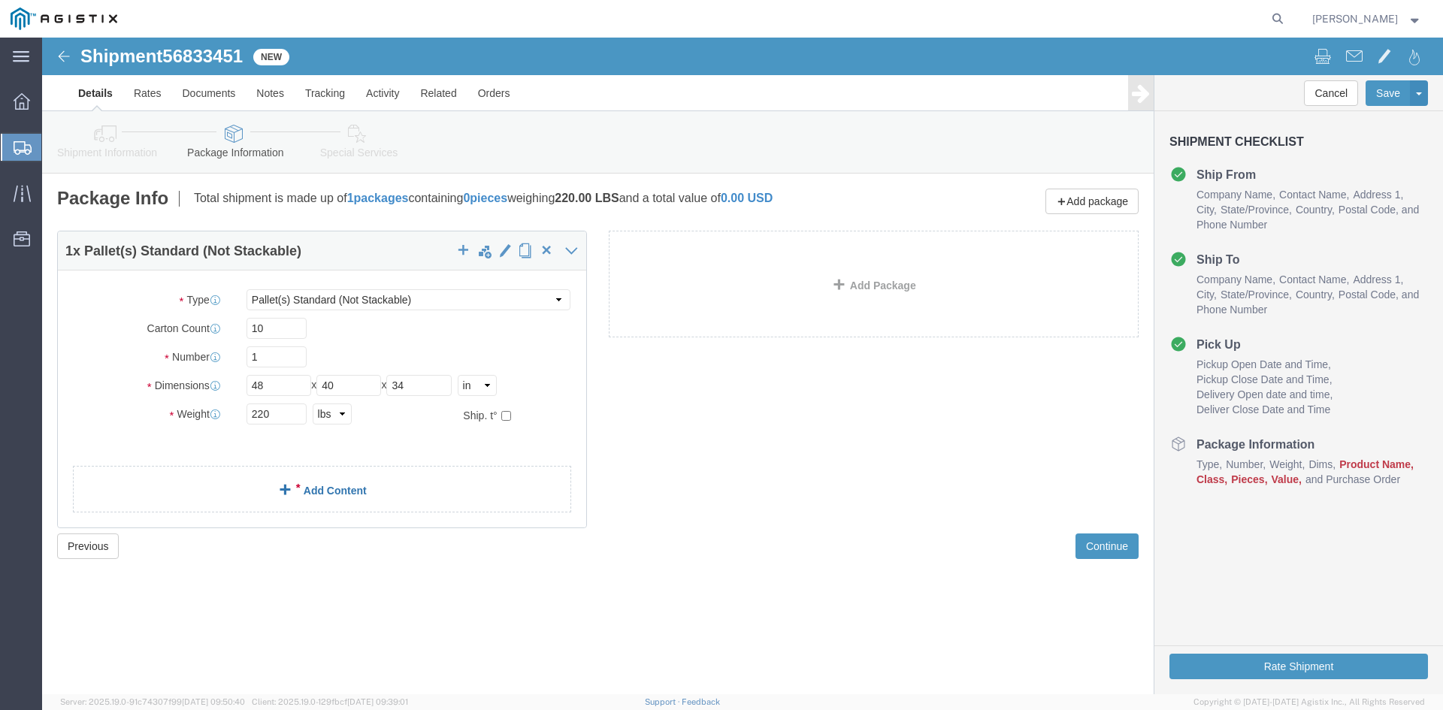
click link "Add Content"
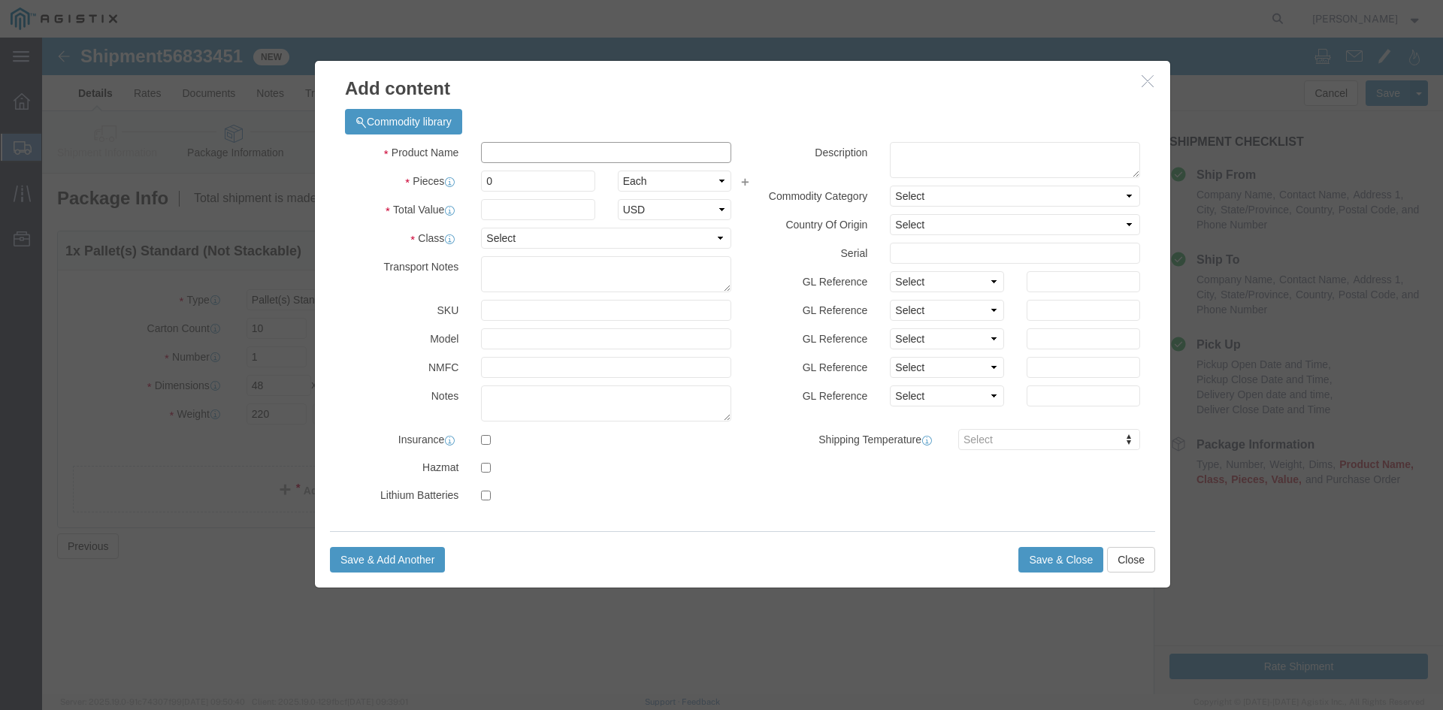
click input "text"
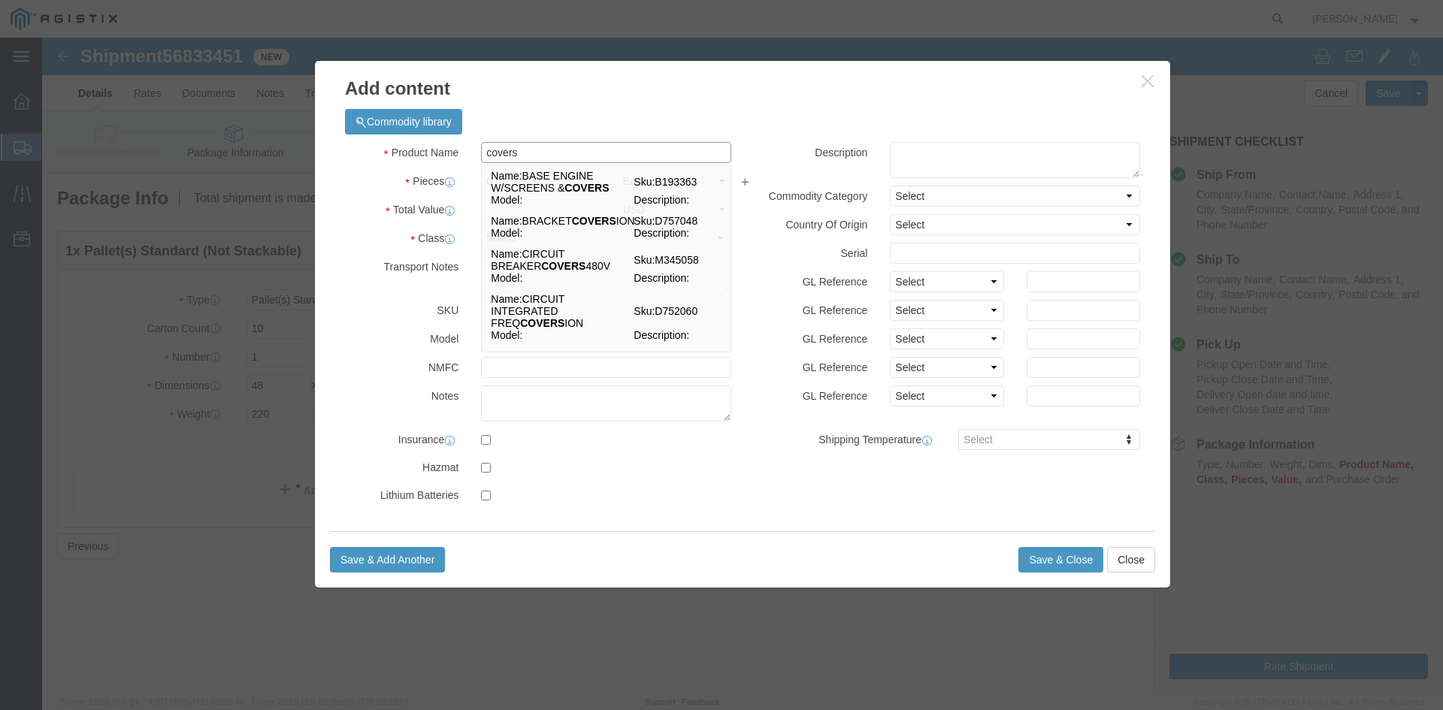
type input "covers"
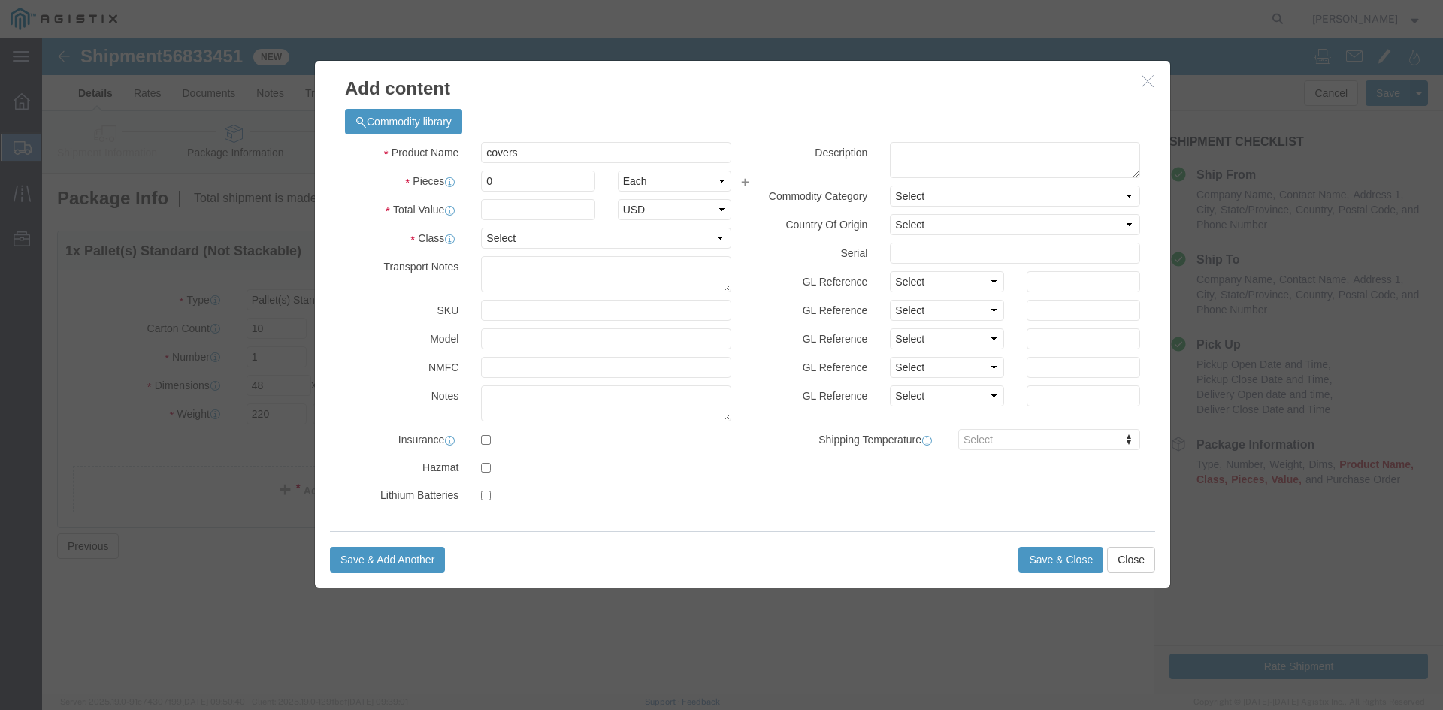
click h3 "Add content"
click input "0"
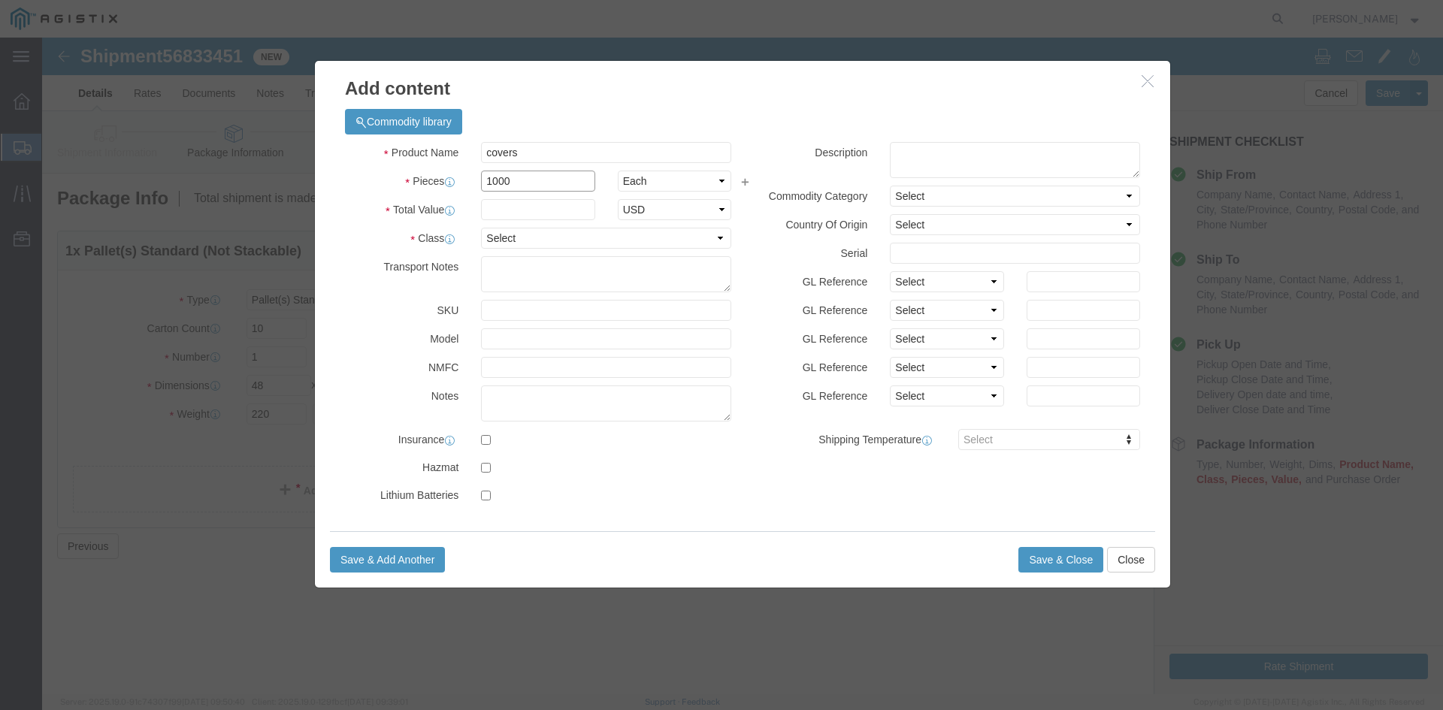
type input "1000"
click input "text"
type input "2000"
click select "Select 50 55 60 65 70 85 92.5 100 125 175 250 300 400"
select select "85"
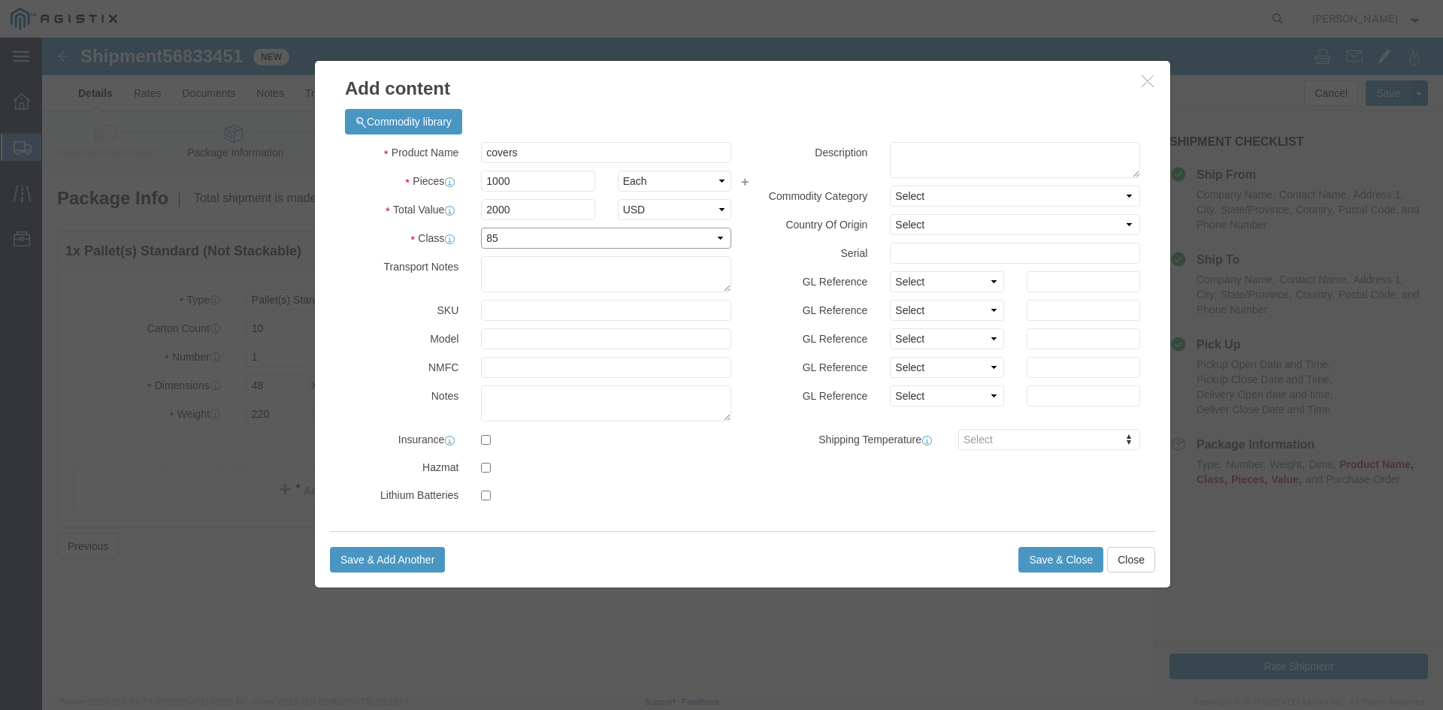
click select "Select 50 55 60 65 70 85 92.5 100 125 175 250 300 400"
click button "Save & Close"
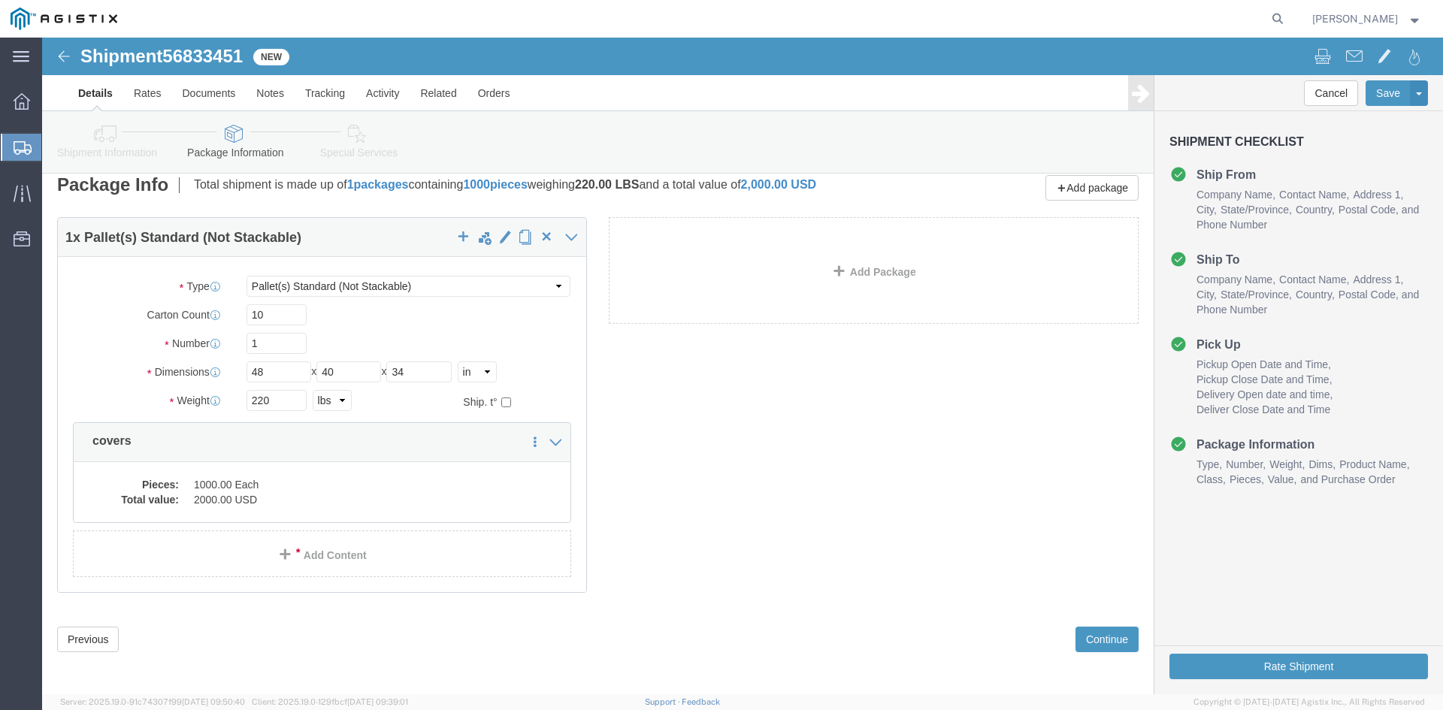
scroll to position [17, 0]
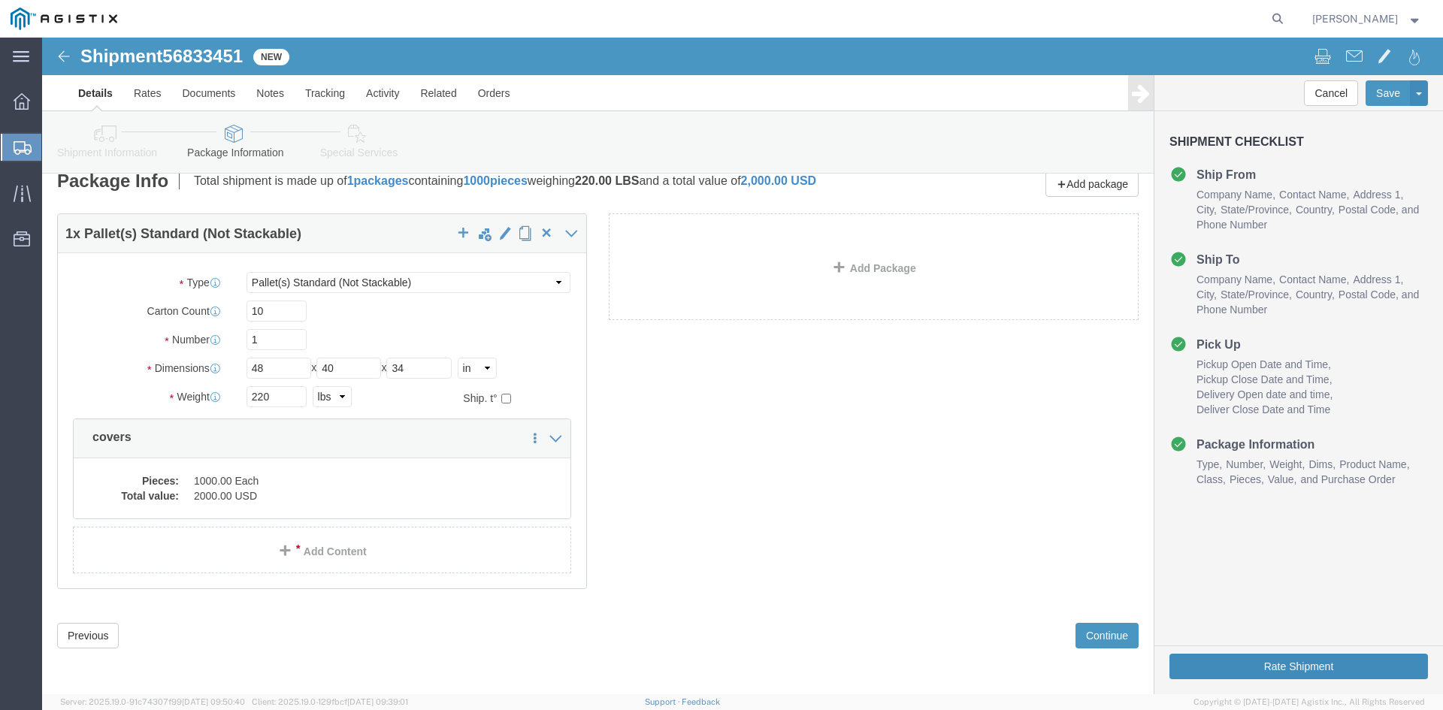
click button "Rate Shipment"
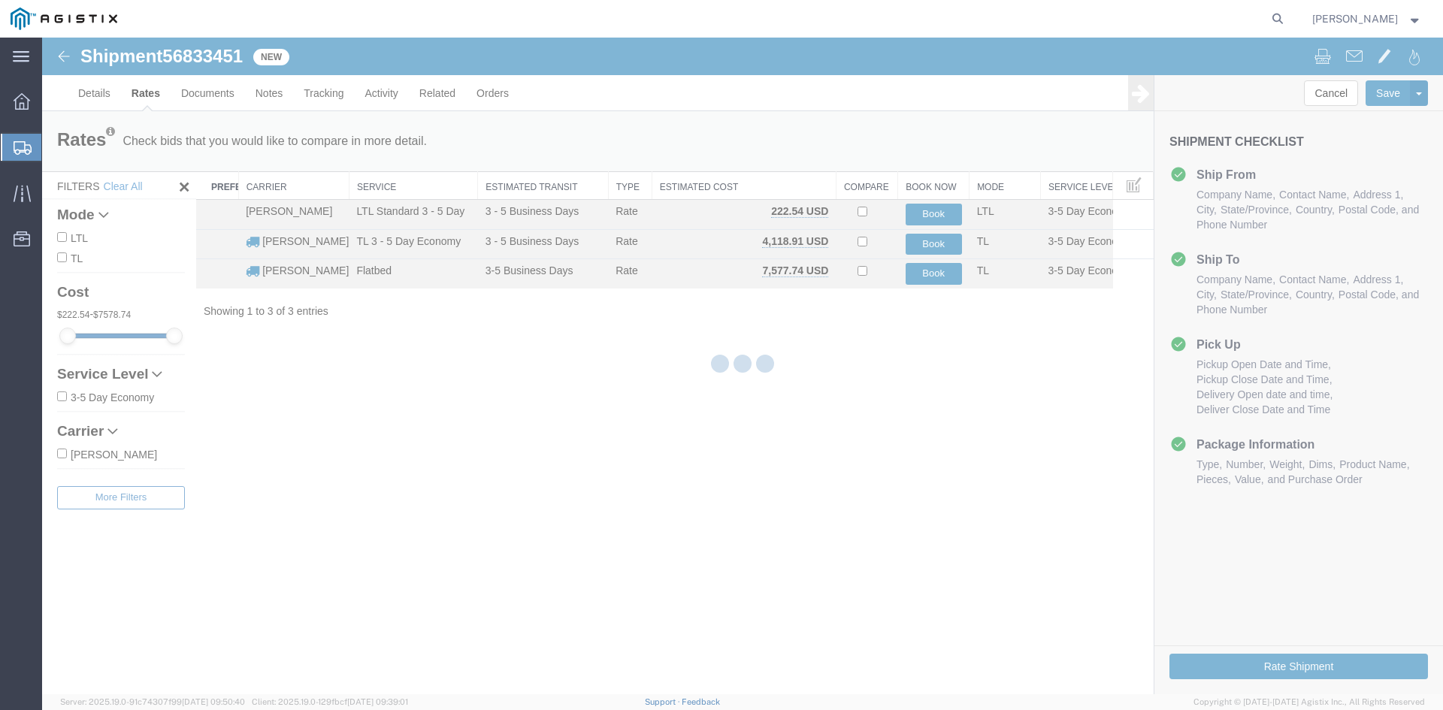
scroll to position [0, 0]
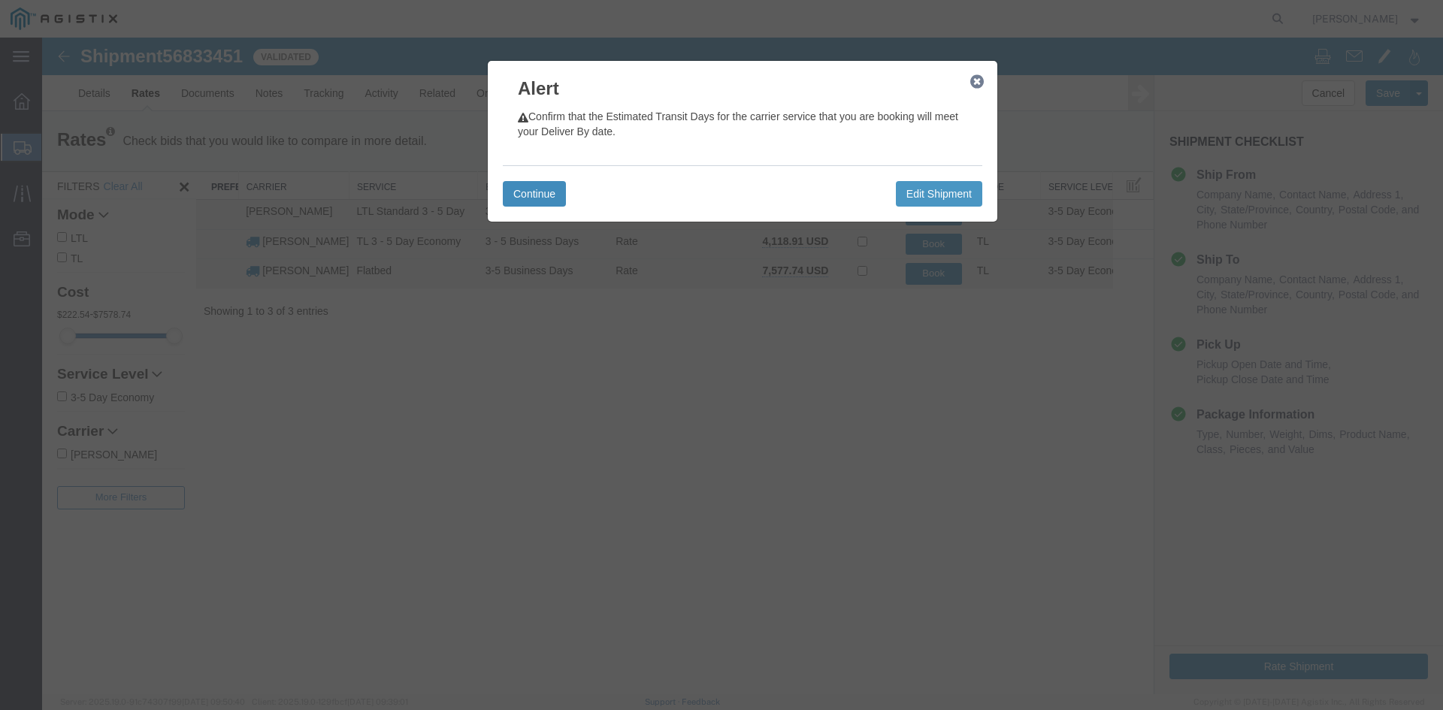
click at [527, 187] on button "Continue" at bounding box center [534, 194] width 63 height 26
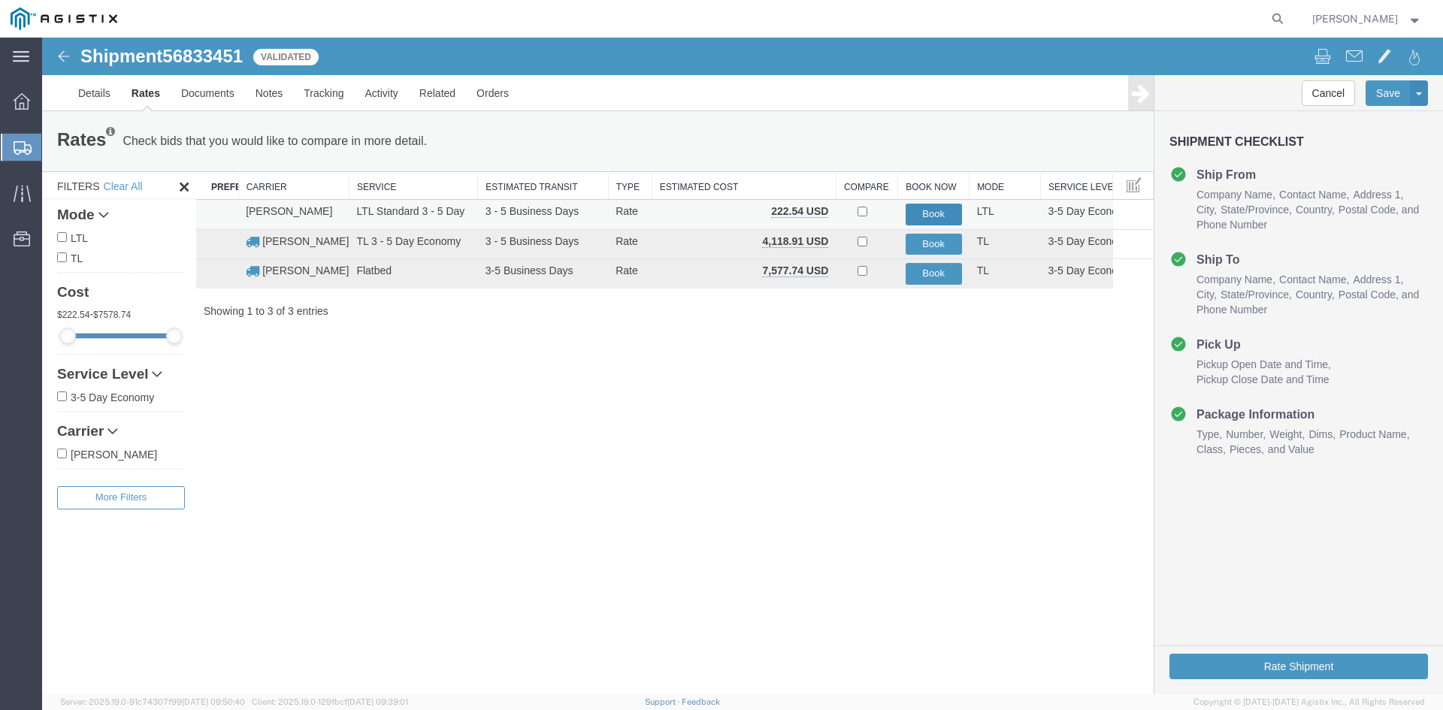
click at [922, 212] on button "Book" at bounding box center [933, 215] width 56 height 22
